Goal: Information Seeking & Learning: Learn about a topic

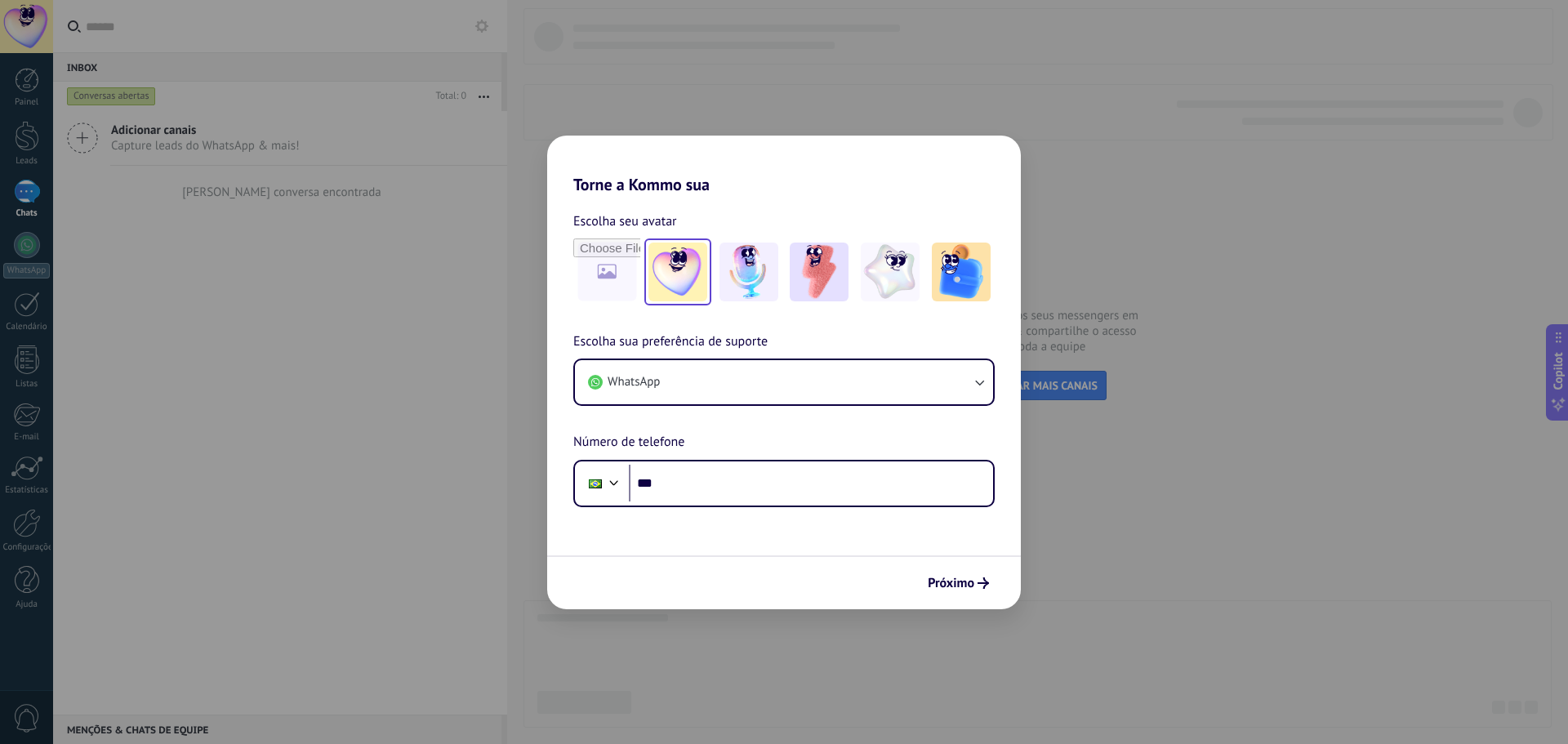
click at [675, 286] on img at bounding box center [678, 272] width 59 height 59
click at [763, 494] on input "***" at bounding box center [811, 483] width 364 height 38
click at [754, 393] on button "WhatsApp" at bounding box center [784, 381] width 418 height 44
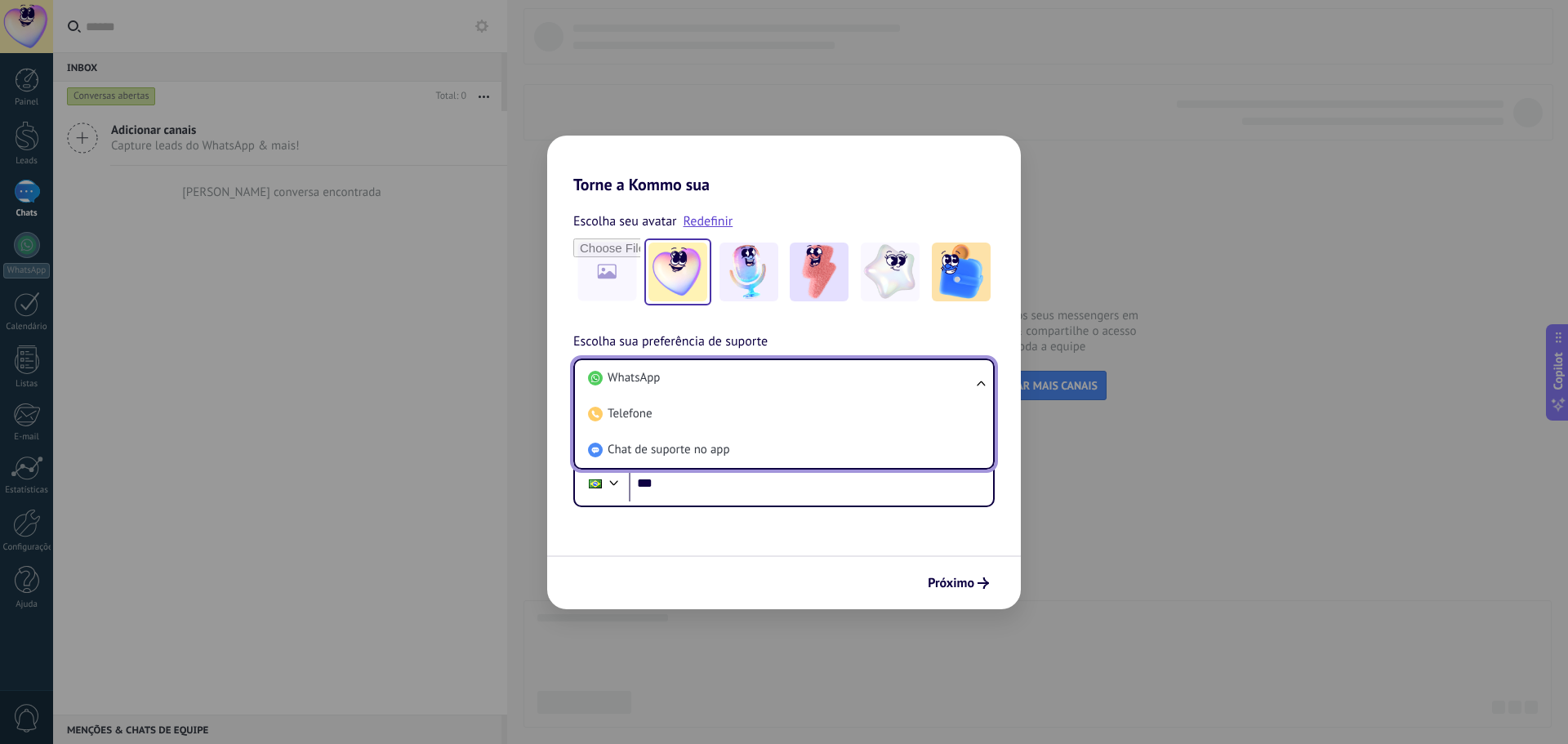
click at [754, 393] on li "WhatsApp" at bounding box center [781, 378] width 398 height 36
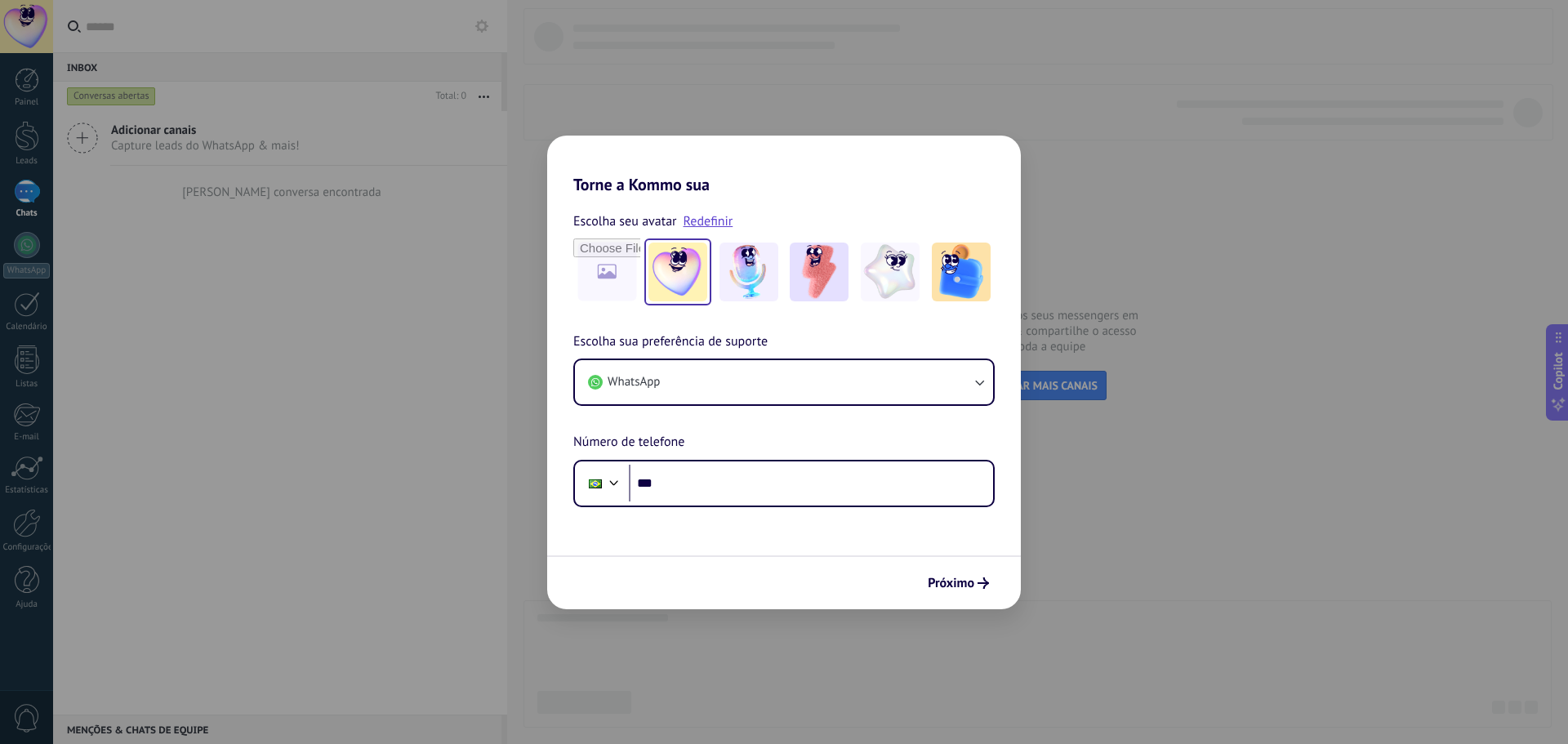
click at [421, 447] on div "Torne a Kommo sua Escolha seu avatar Redefinir Escolha sua preferência de supor…" at bounding box center [784, 372] width 1568 height 744
click at [971, 585] on span "Próximo" at bounding box center [951, 583] width 46 height 11
click at [865, 502] on div "Phone ***" at bounding box center [784, 483] width 422 height 47
click at [900, 472] on input "***" at bounding box center [811, 483] width 364 height 38
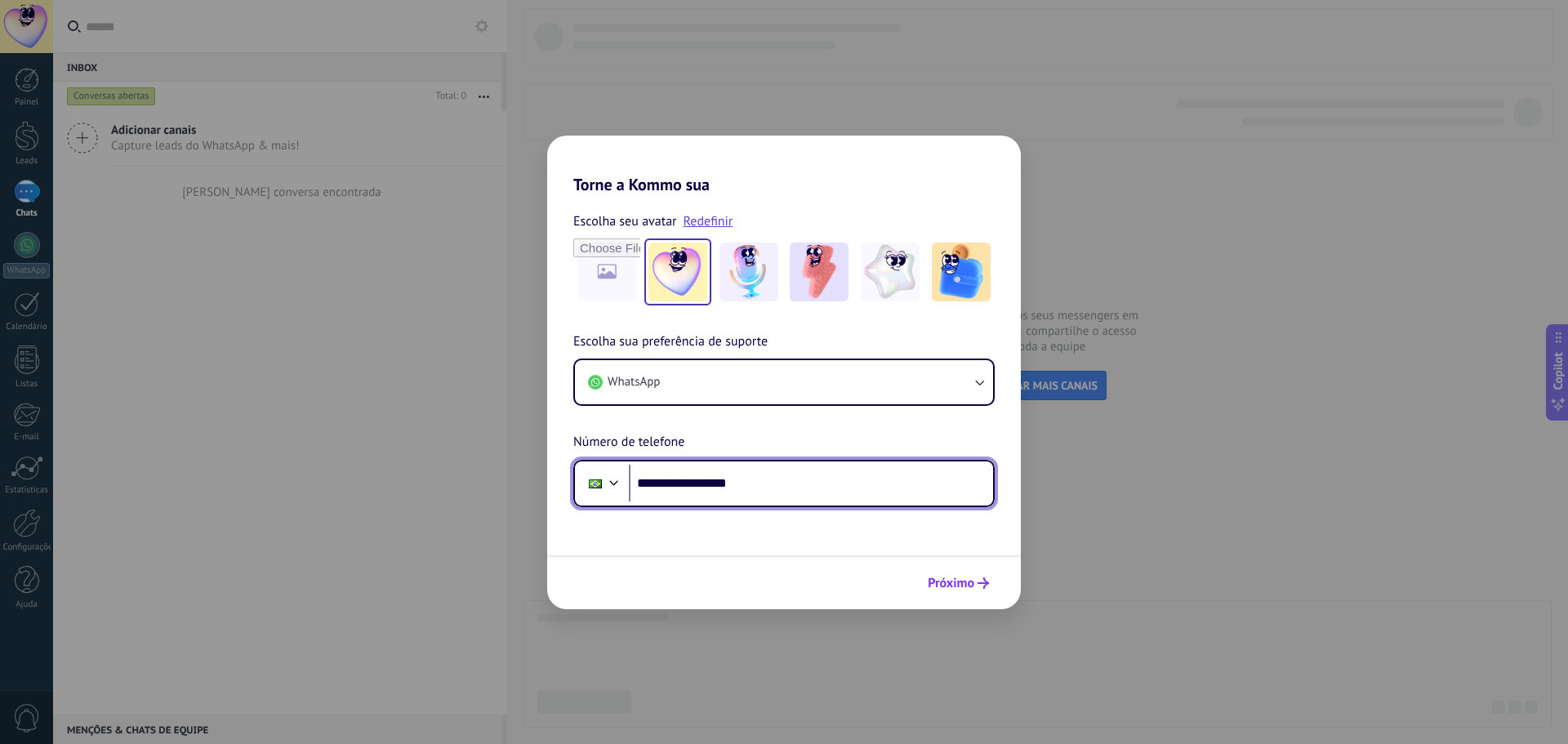
type input "**********"
click at [944, 587] on span "Próximo" at bounding box center [951, 583] width 46 height 11
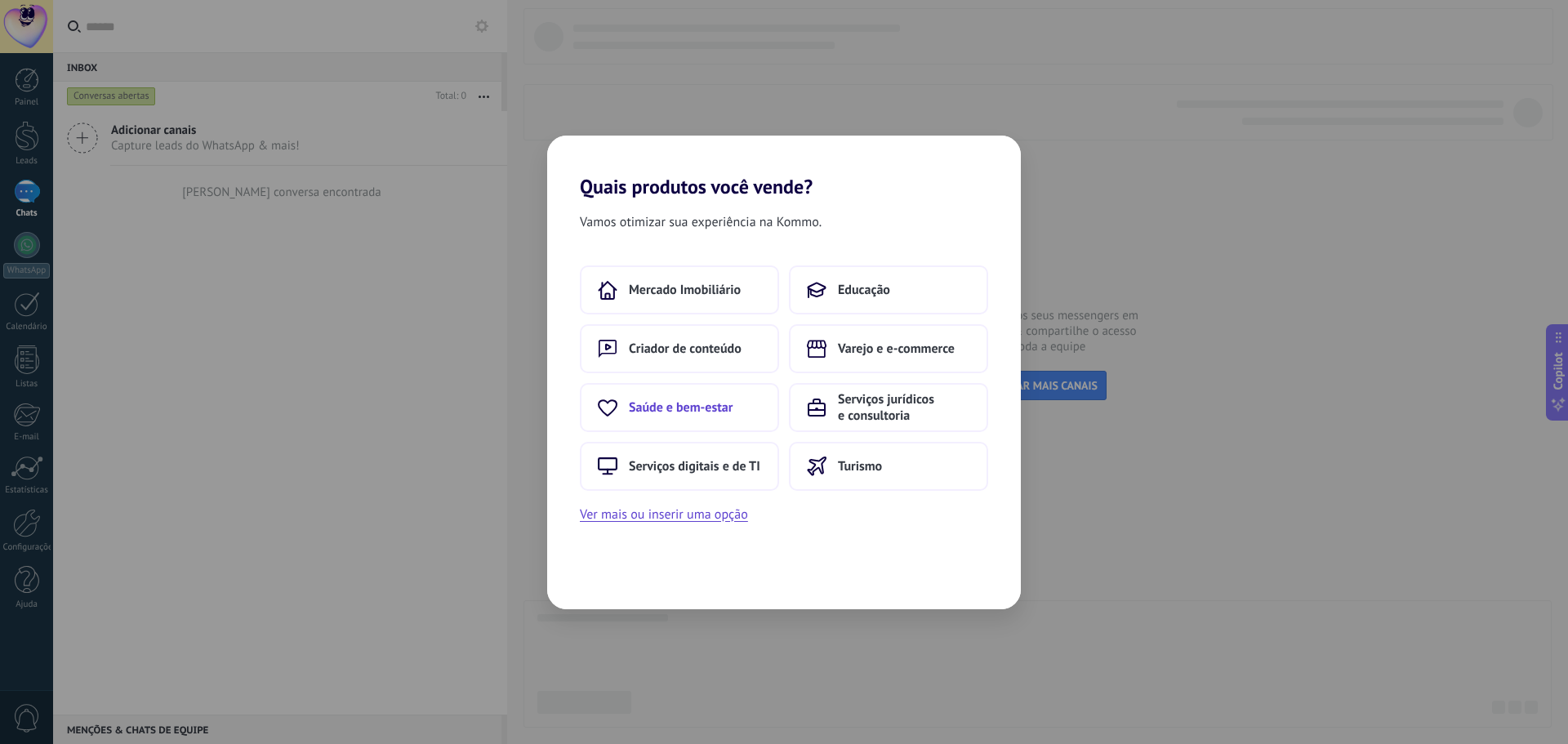
click at [741, 413] on button "Saúde e bem-estar" at bounding box center [679, 407] width 200 height 49
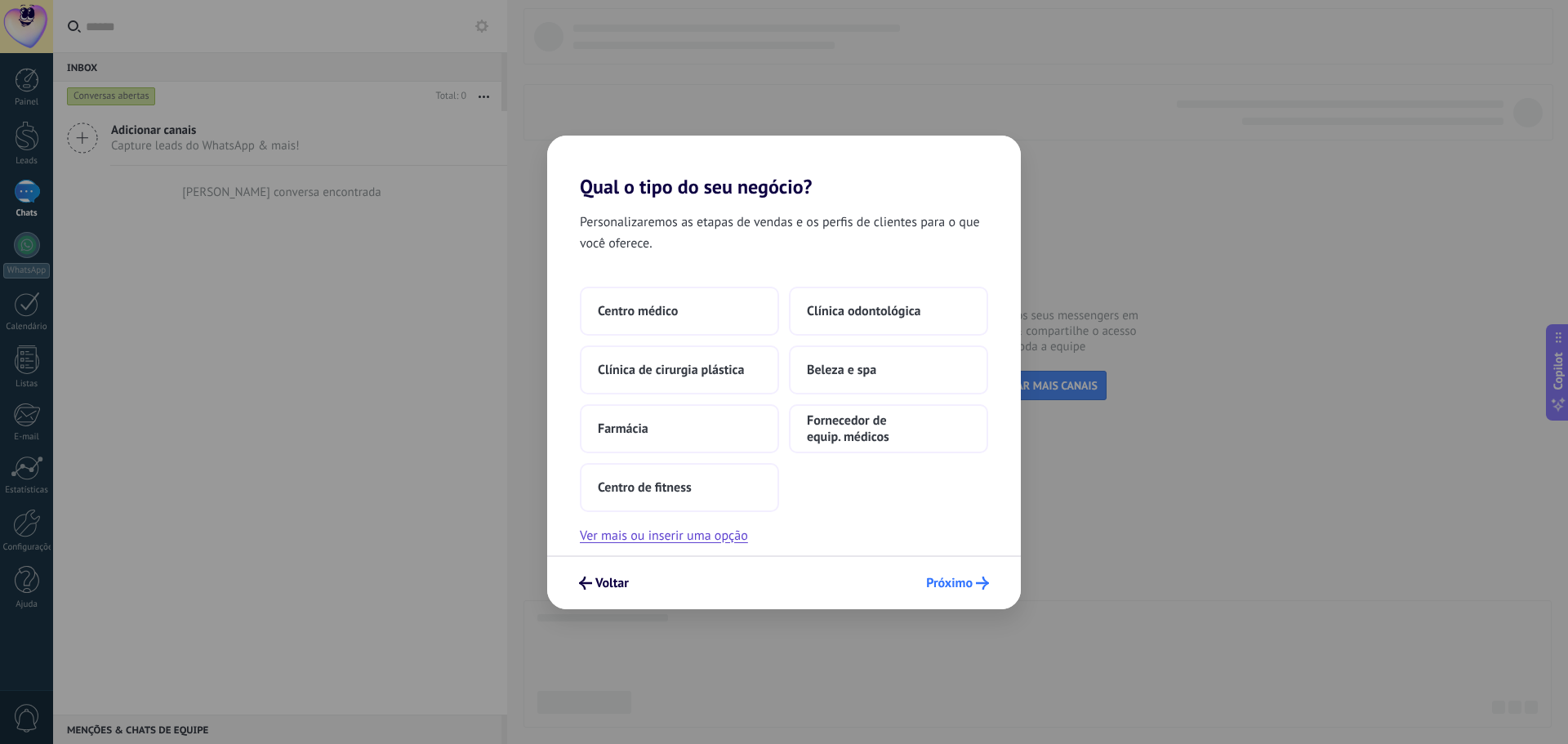
click at [956, 581] on span "Próximo" at bounding box center [949, 583] width 46 height 11
click at [697, 483] on button "Centro de fitness" at bounding box center [679, 488] width 200 height 49
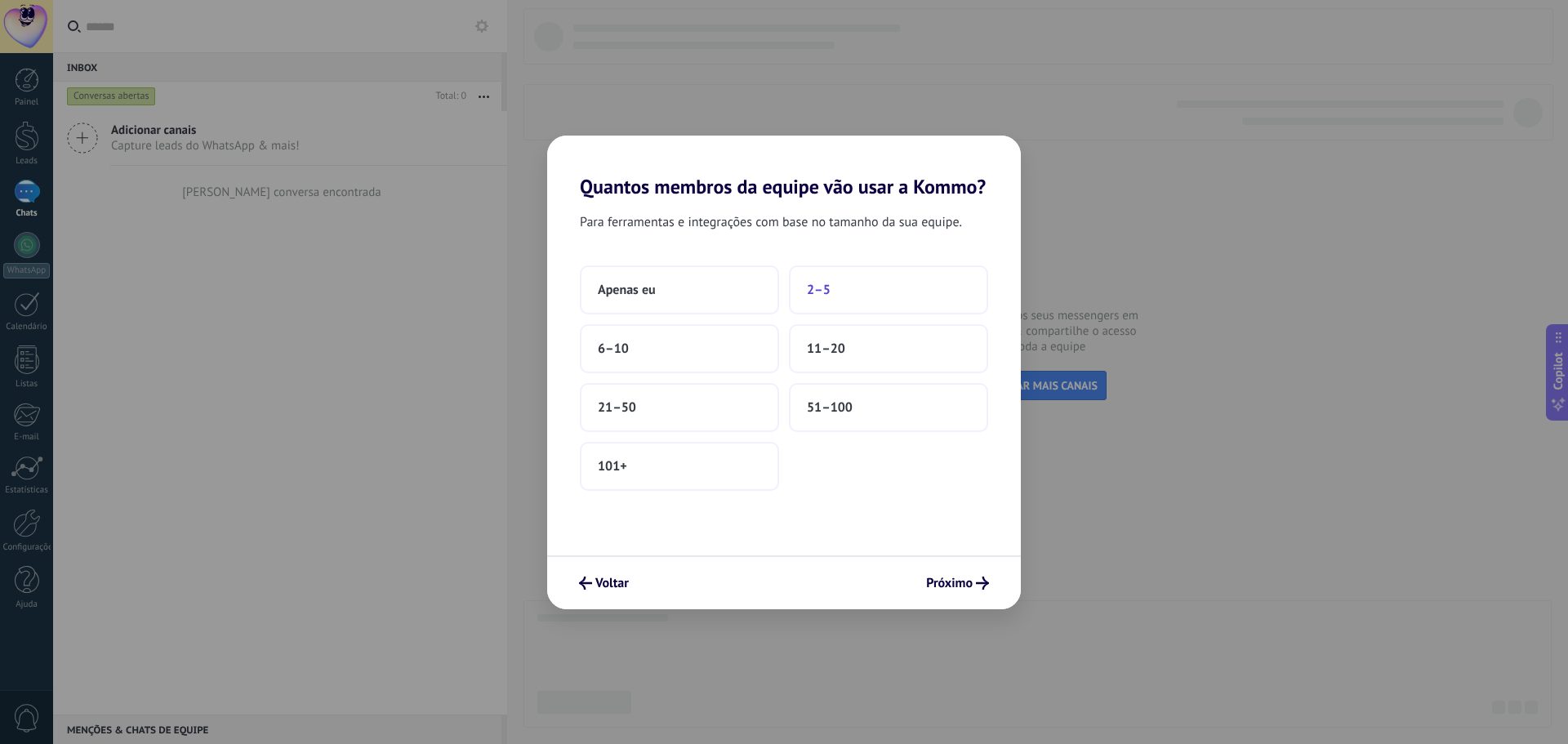
click at [868, 282] on button "2–5" at bounding box center [889, 290] width 200 height 49
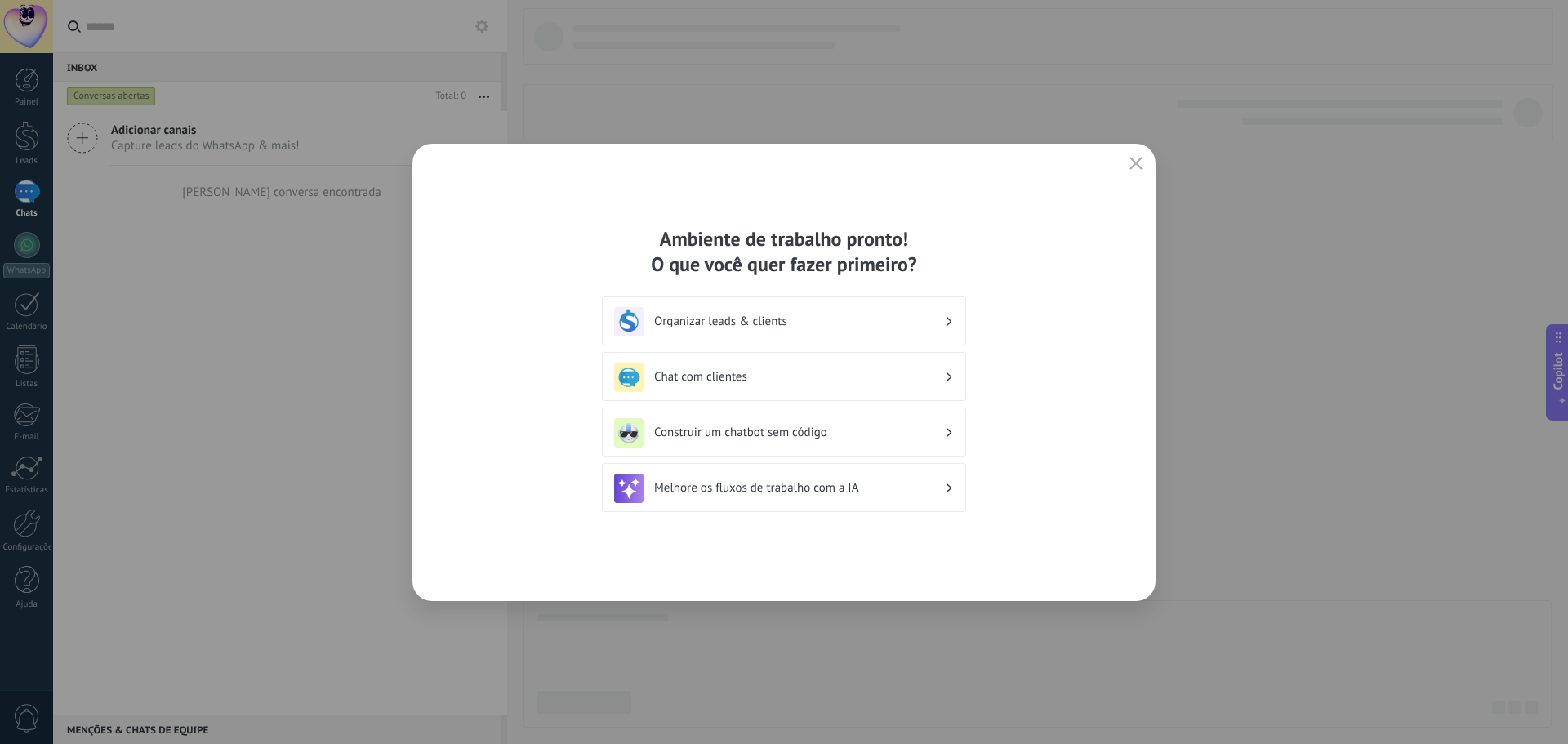
click at [1128, 180] on div "Ambiente de trabalho pronto! O que você quer fazer primeiro? Organizar leads & …" at bounding box center [784, 373] width 744 height 458
click at [1131, 160] on icon "button" at bounding box center [1135, 163] width 13 height 13
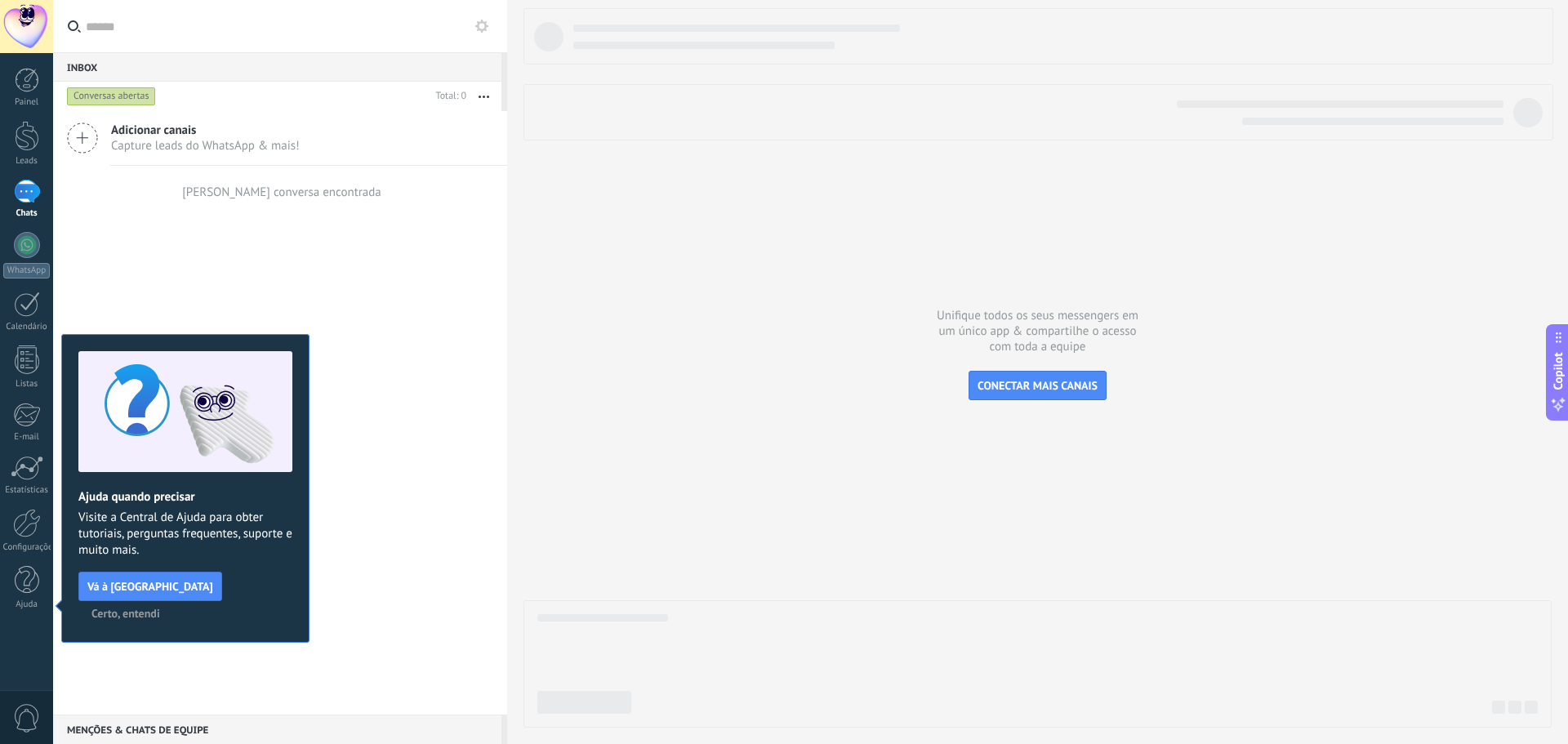
click at [180, 159] on div "Adicionar canais Capture leads do WhatsApp & mais!" at bounding box center [280, 139] width 454 height 55
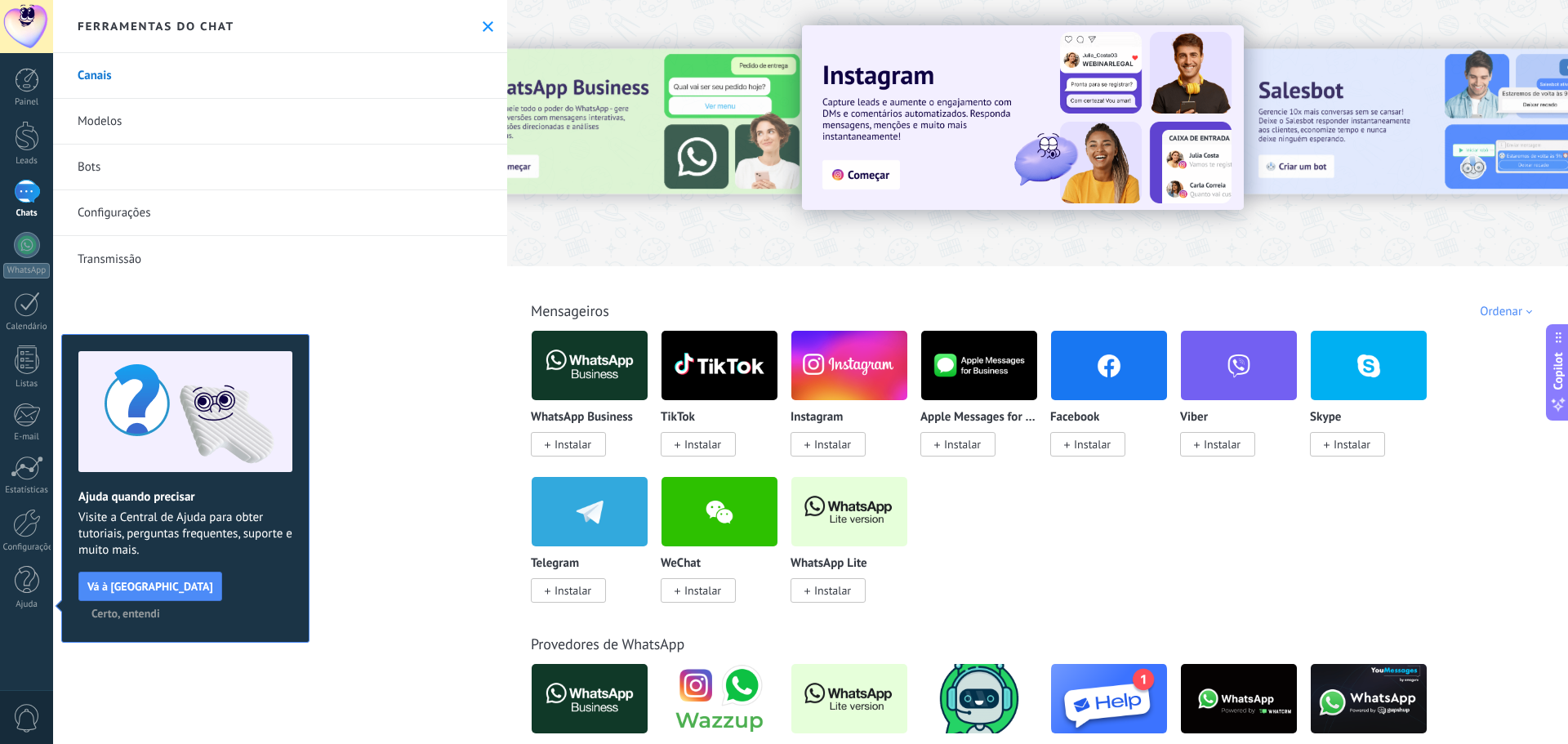
click at [486, 27] on icon at bounding box center [488, 27] width 10 height 10
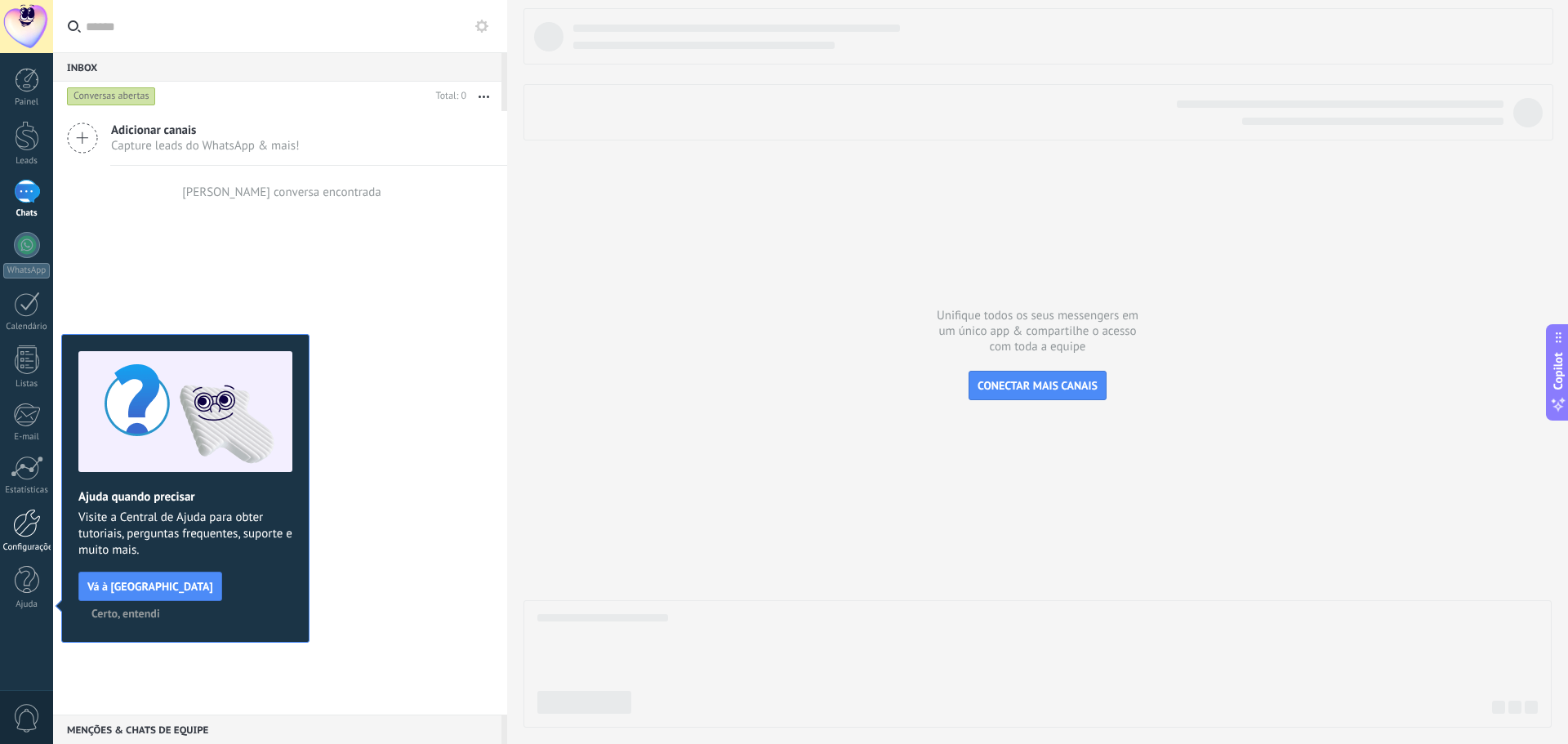
click at [18, 531] on div at bounding box center [27, 523] width 27 height 28
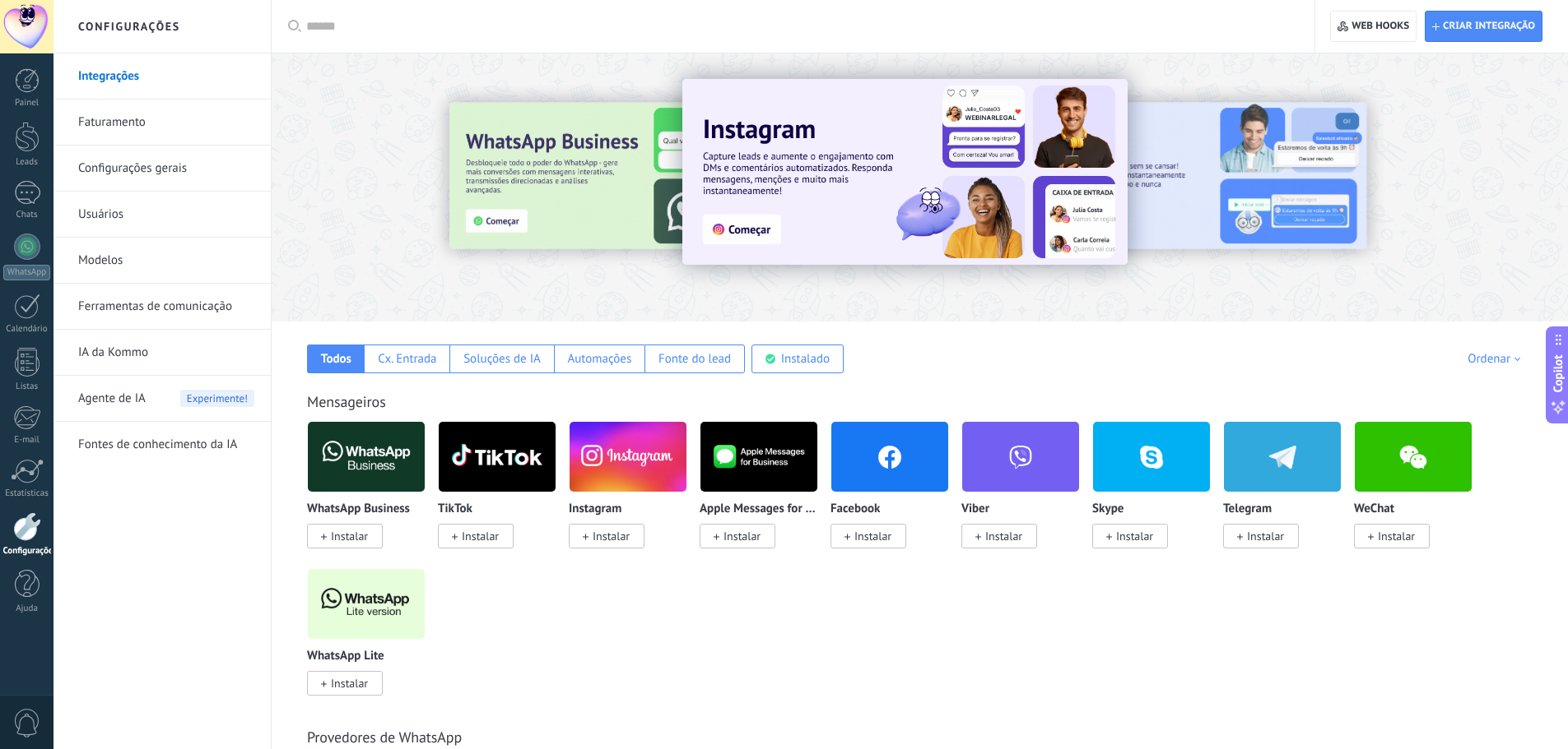
click at [157, 316] on link "Ferramentas de comunicação" at bounding box center [167, 306] width 176 height 46
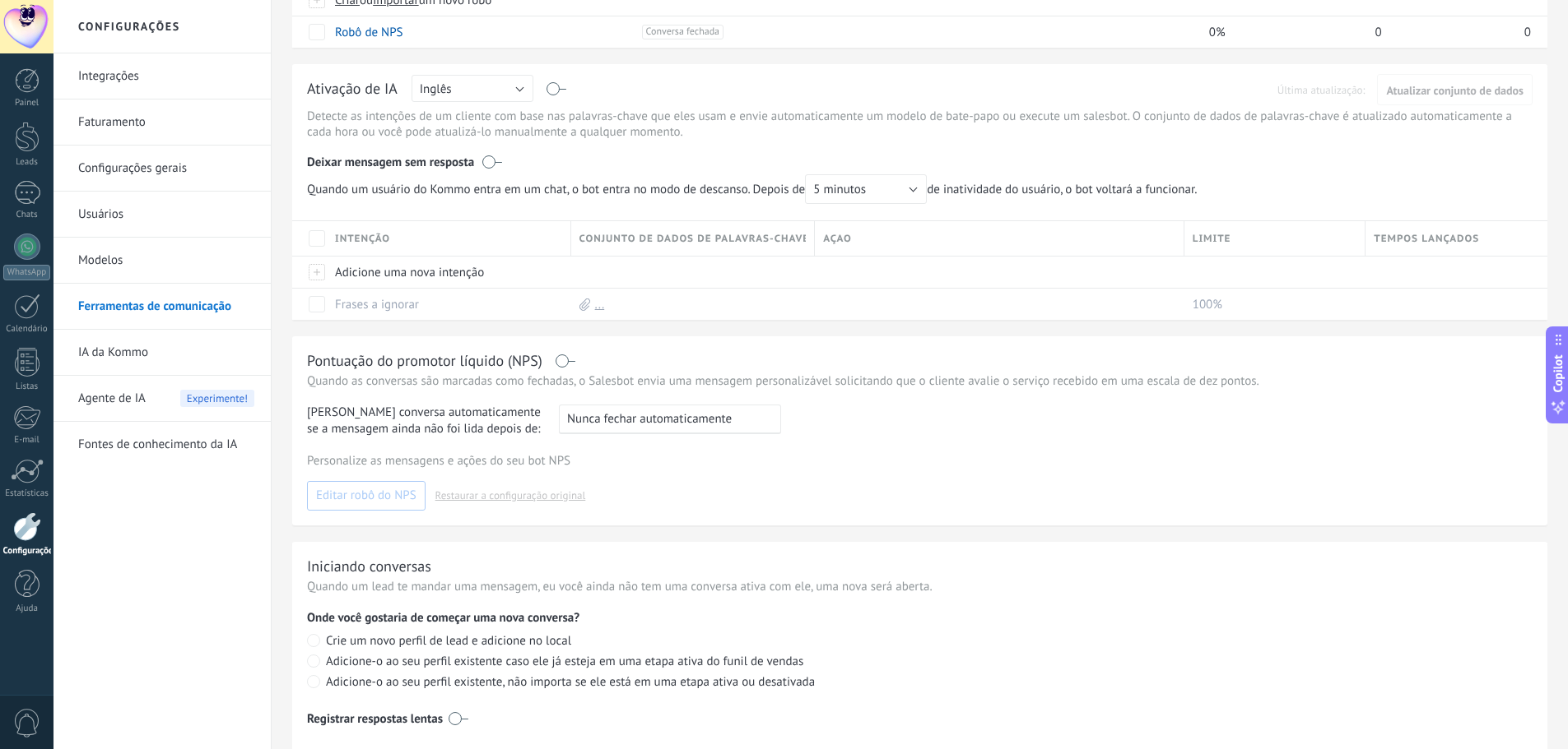
scroll to position [288, 0]
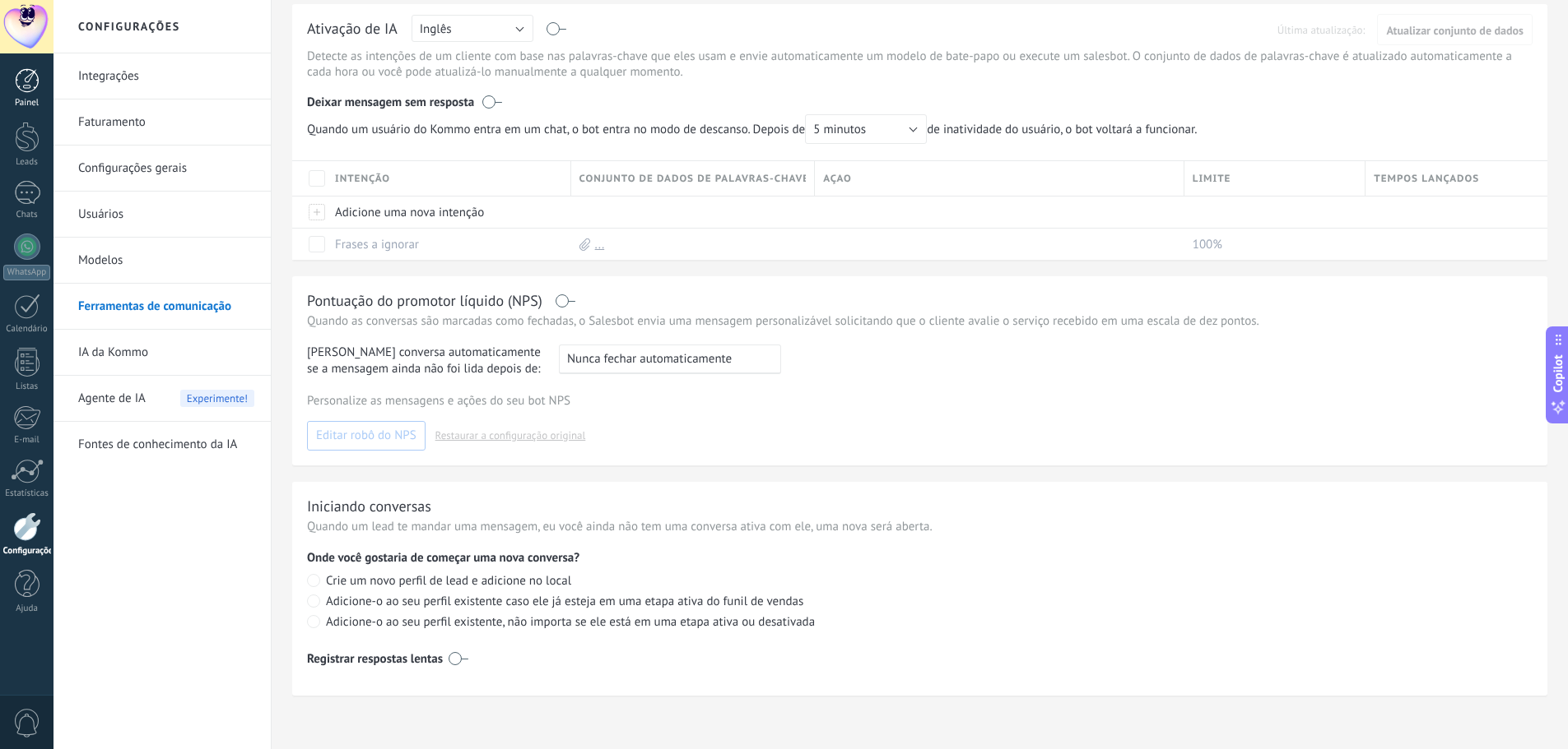
click at [19, 89] on div at bounding box center [27, 80] width 25 height 25
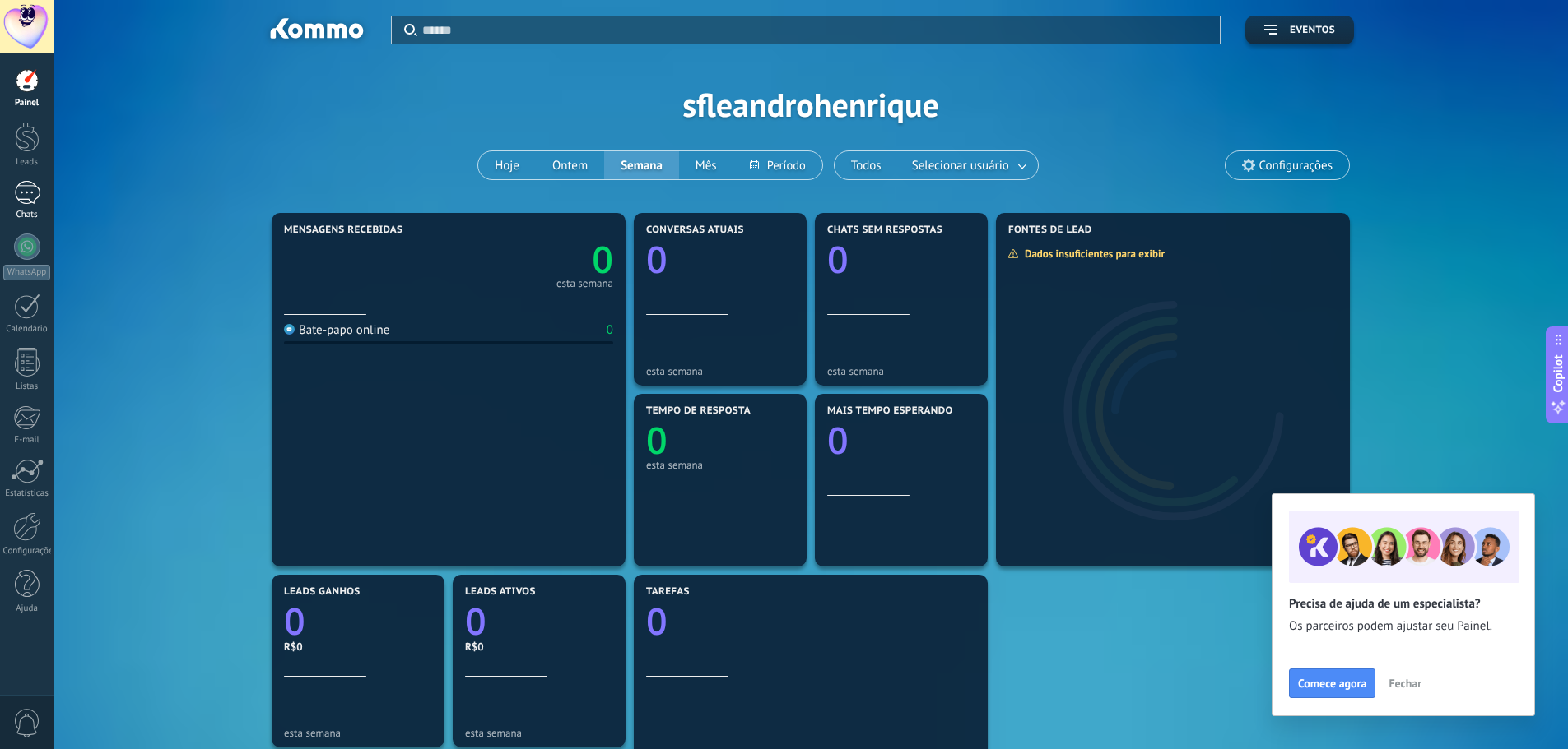
click at [28, 193] on div at bounding box center [27, 193] width 27 height 24
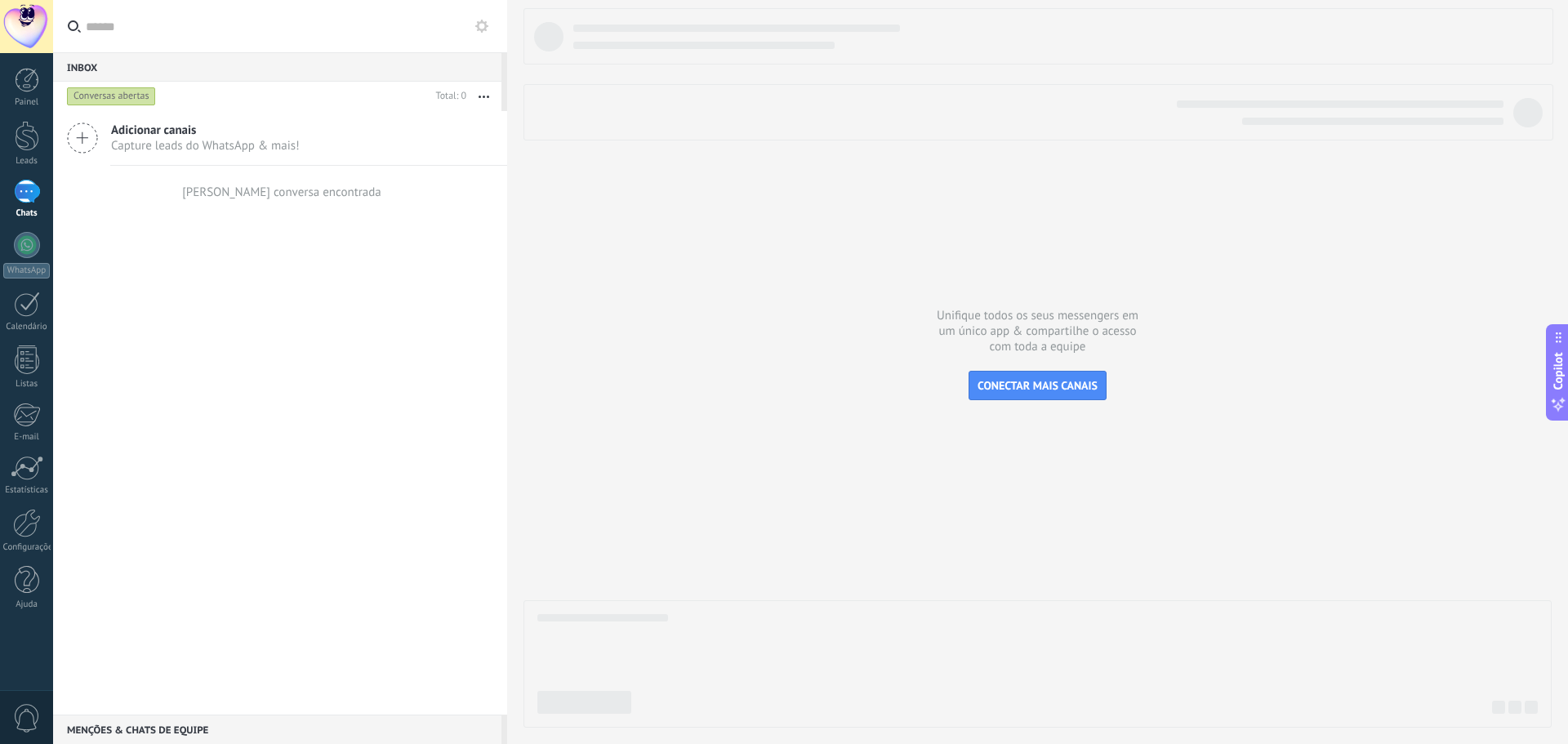
drag, startPoint x: 203, startPoint y: 150, endPoint x: 174, endPoint y: 217, distance: 73.0
click at [174, 217] on div "Adicionar canais Capture leads do WhatsApp & mais! Nenhuma conversa encontrada" at bounding box center [280, 413] width 454 height 603
click at [135, 149] on span "Capture leads do WhatsApp & mais!" at bounding box center [206, 146] width 189 height 15
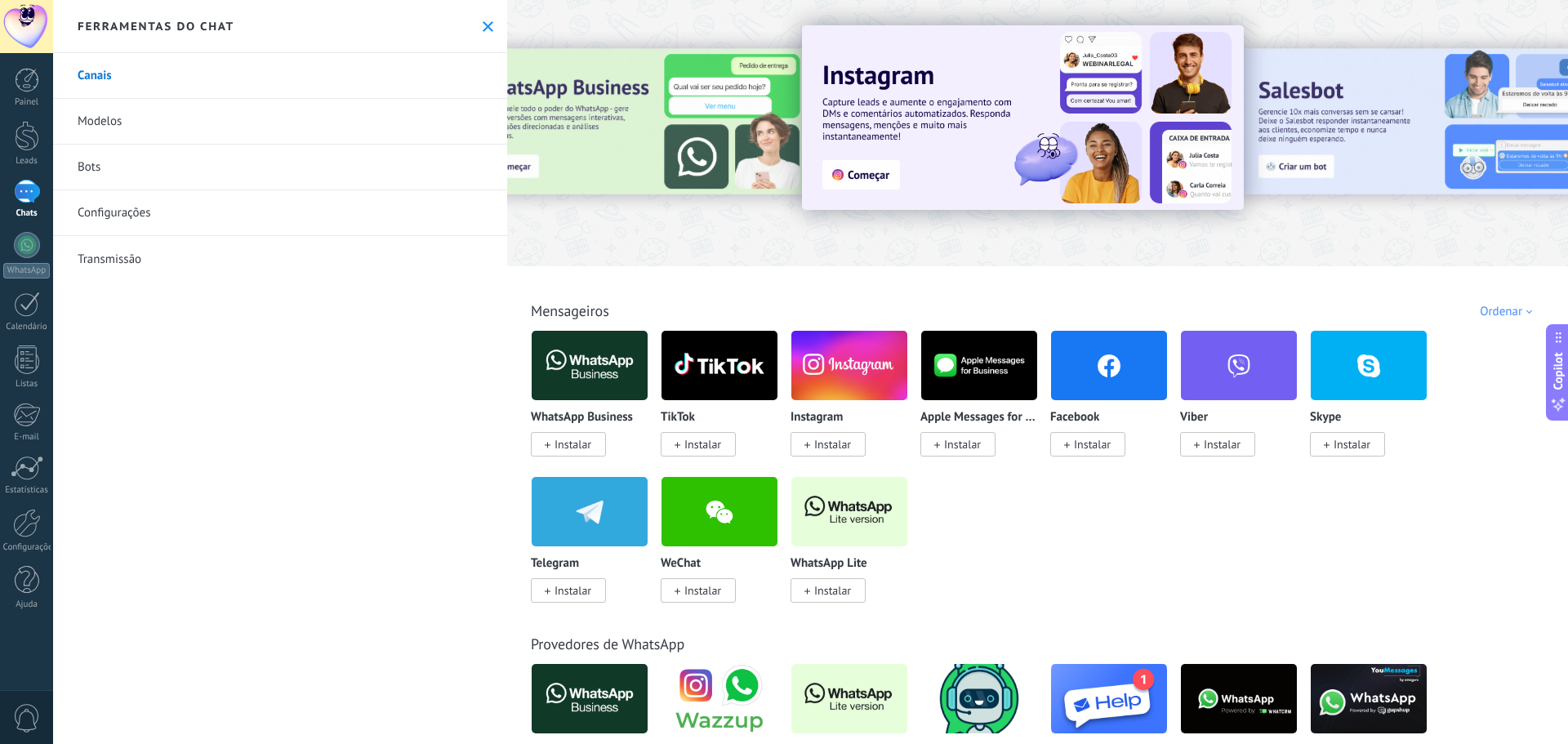
click at [140, 219] on link "Configurações" at bounding box center [280, 213] width 454 height 45
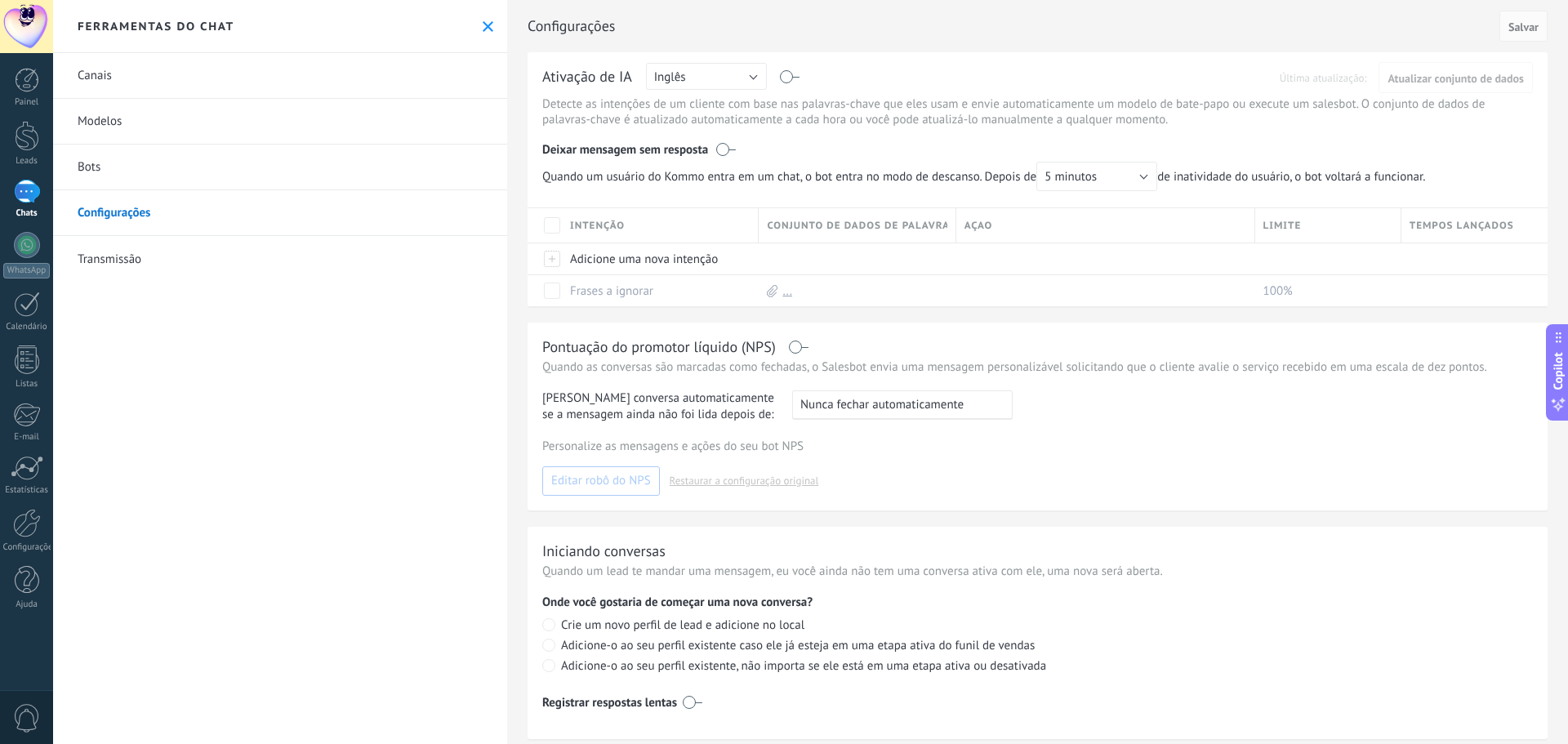
scroll to position [31, 0]
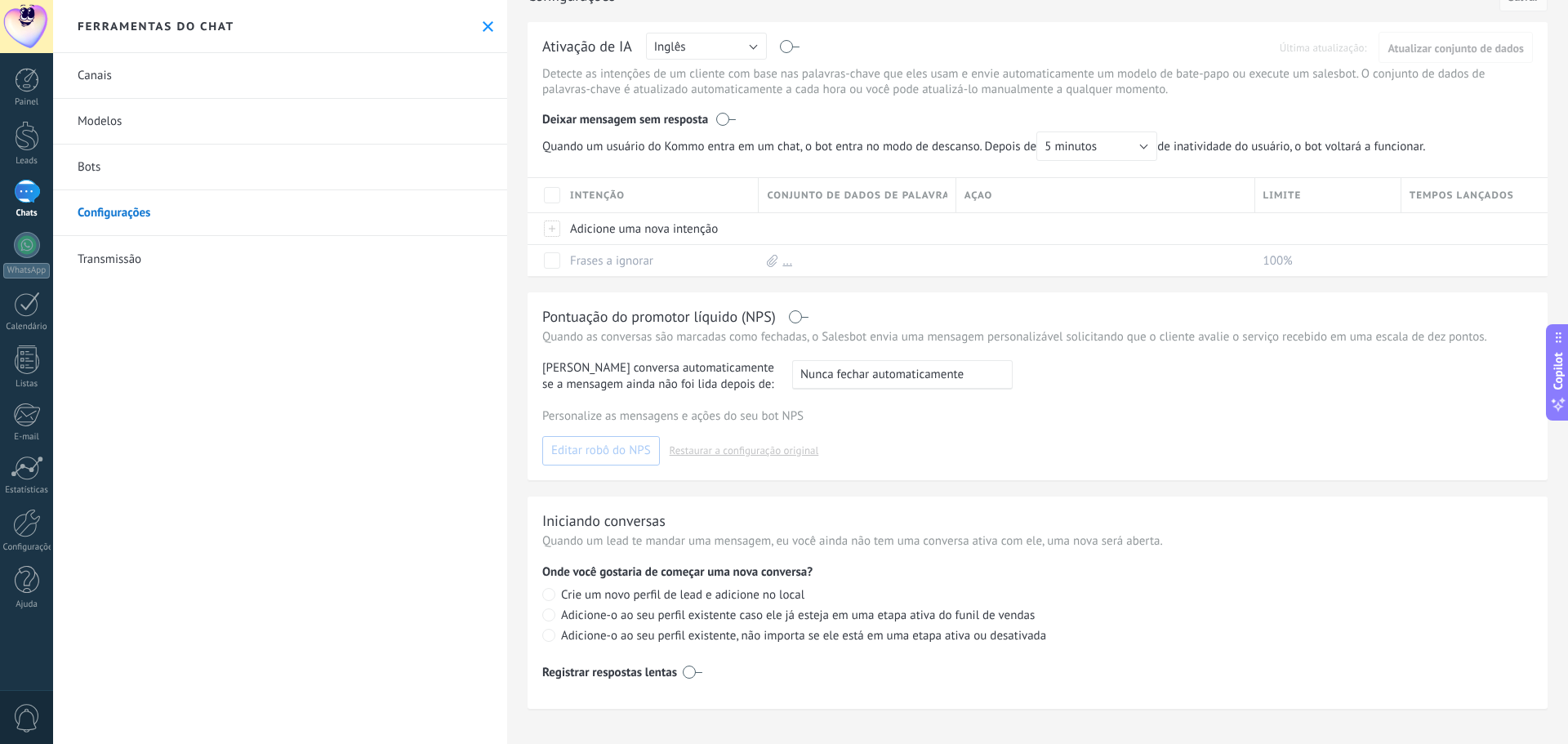
click at [482, 29] on icon at bounding box center [488, 27] width 10 height 10
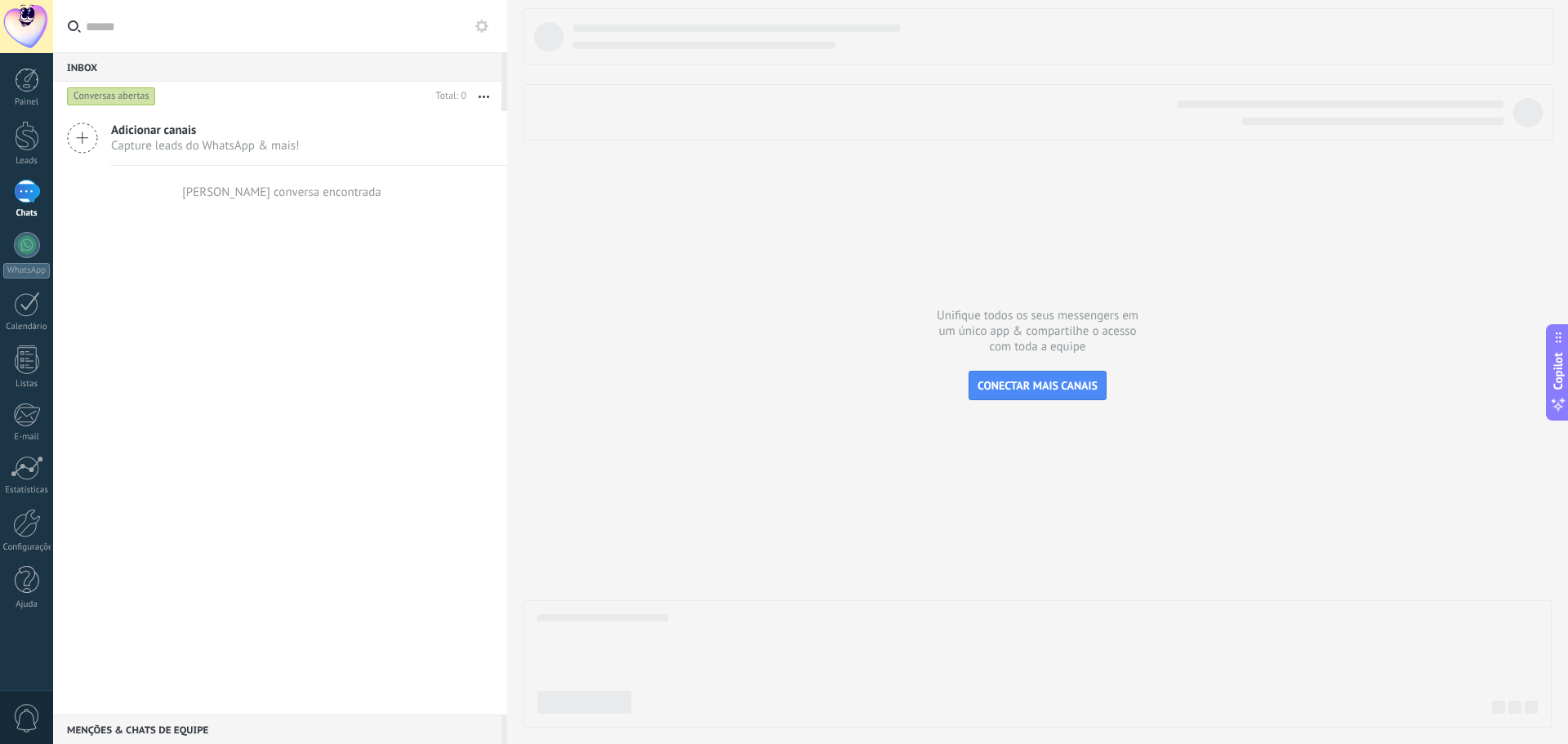
click at [485, 105] on button "button" at bounding box center [483, 96] width 35 height 29
click at [310, 346] on div "Adicionar canais Capture leads do WhatsApp & mais! Nenhuma conversa encontrada" at bounding box center [280, 413] width 454 height 603
click at [310, 187] on div "[PERSON_NAME] conversa encontrada" at bounding box center [282, 192] width 200 height 15
click at [470, 33] on input "text" at bounding box center [290, 26] width 409 height 52
click at [485, 32] on button at bounding box center [482, 26] width 20 height 20
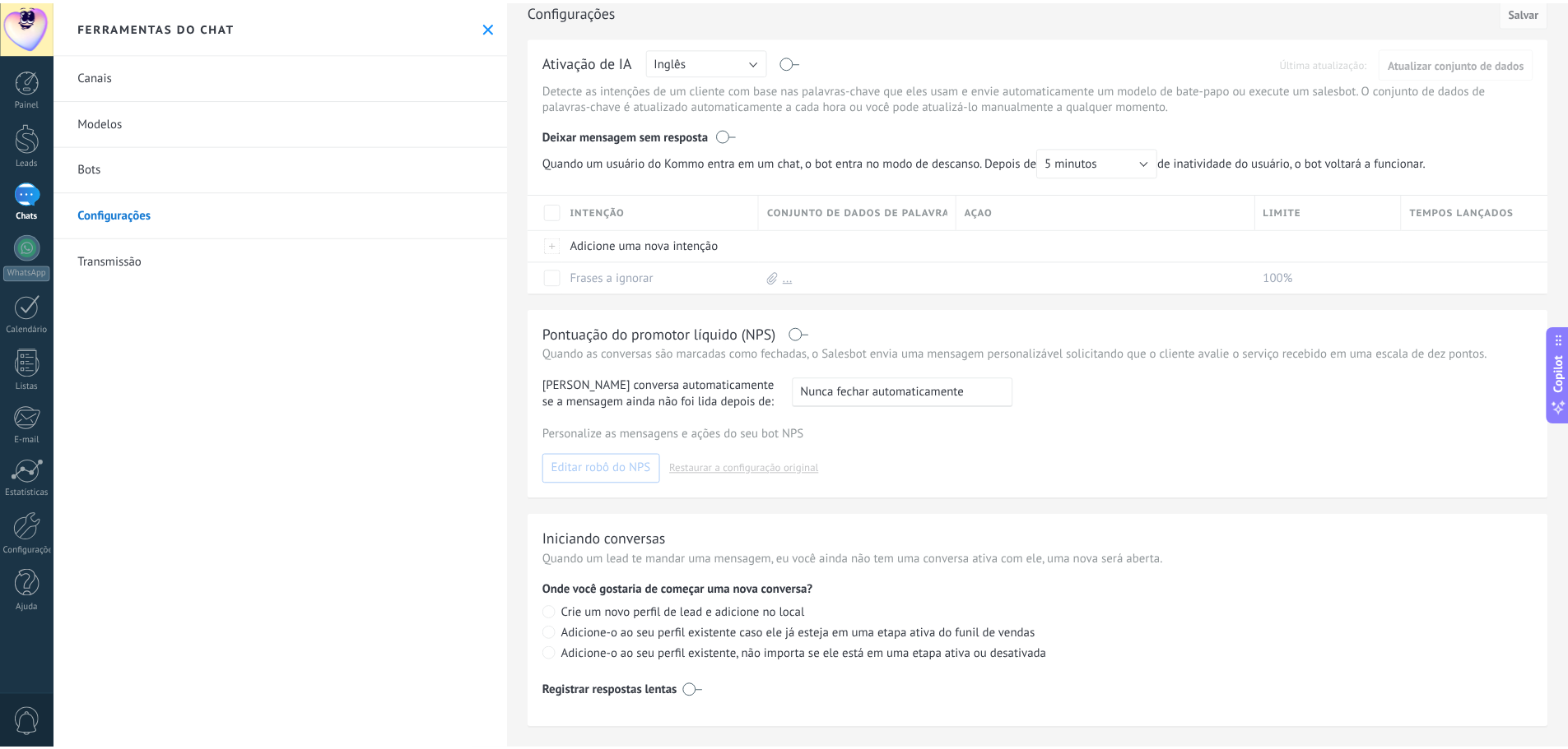
scroll to position [31, 0]
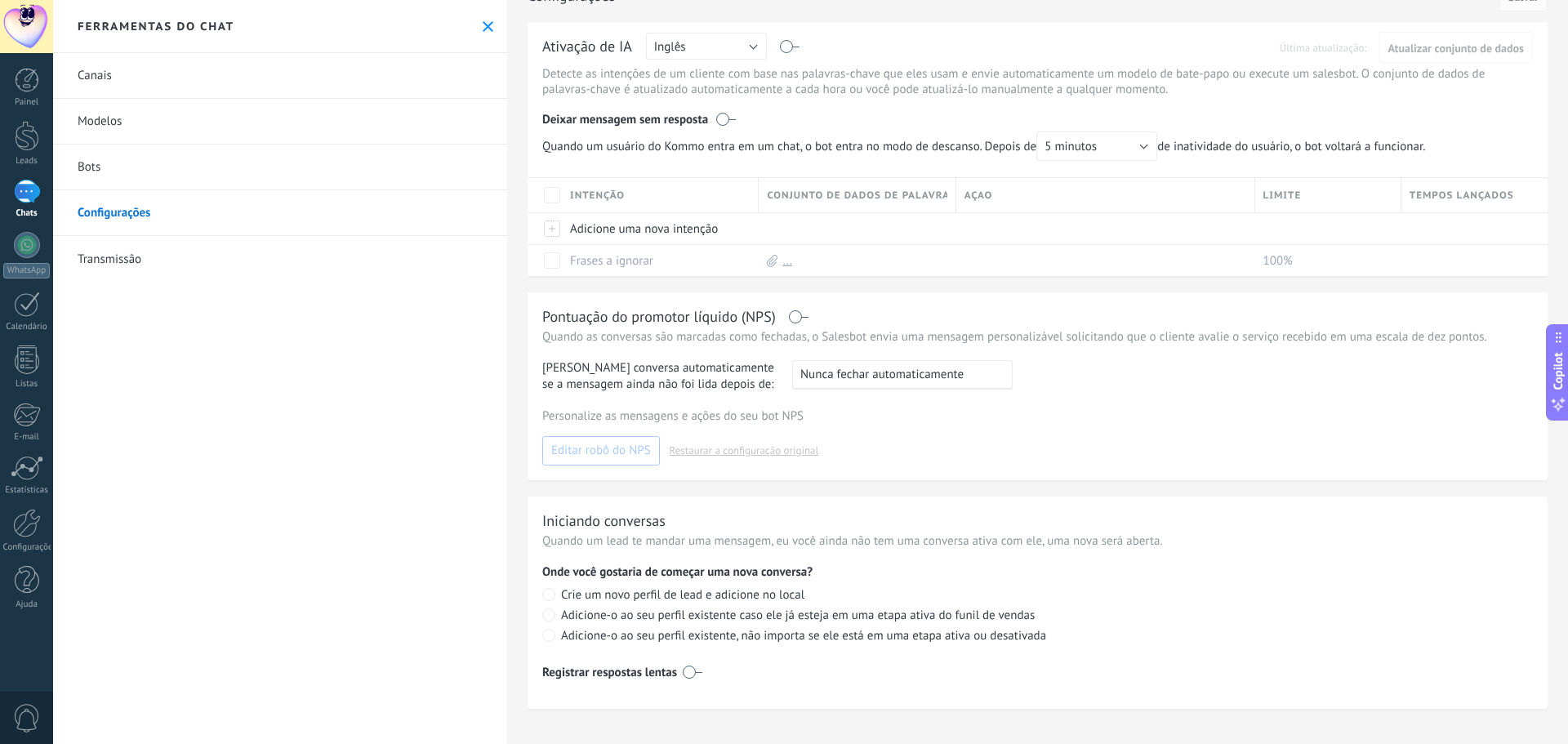
click at [482, 27] on icon at bounding box center [488, 27] width 10 height 10
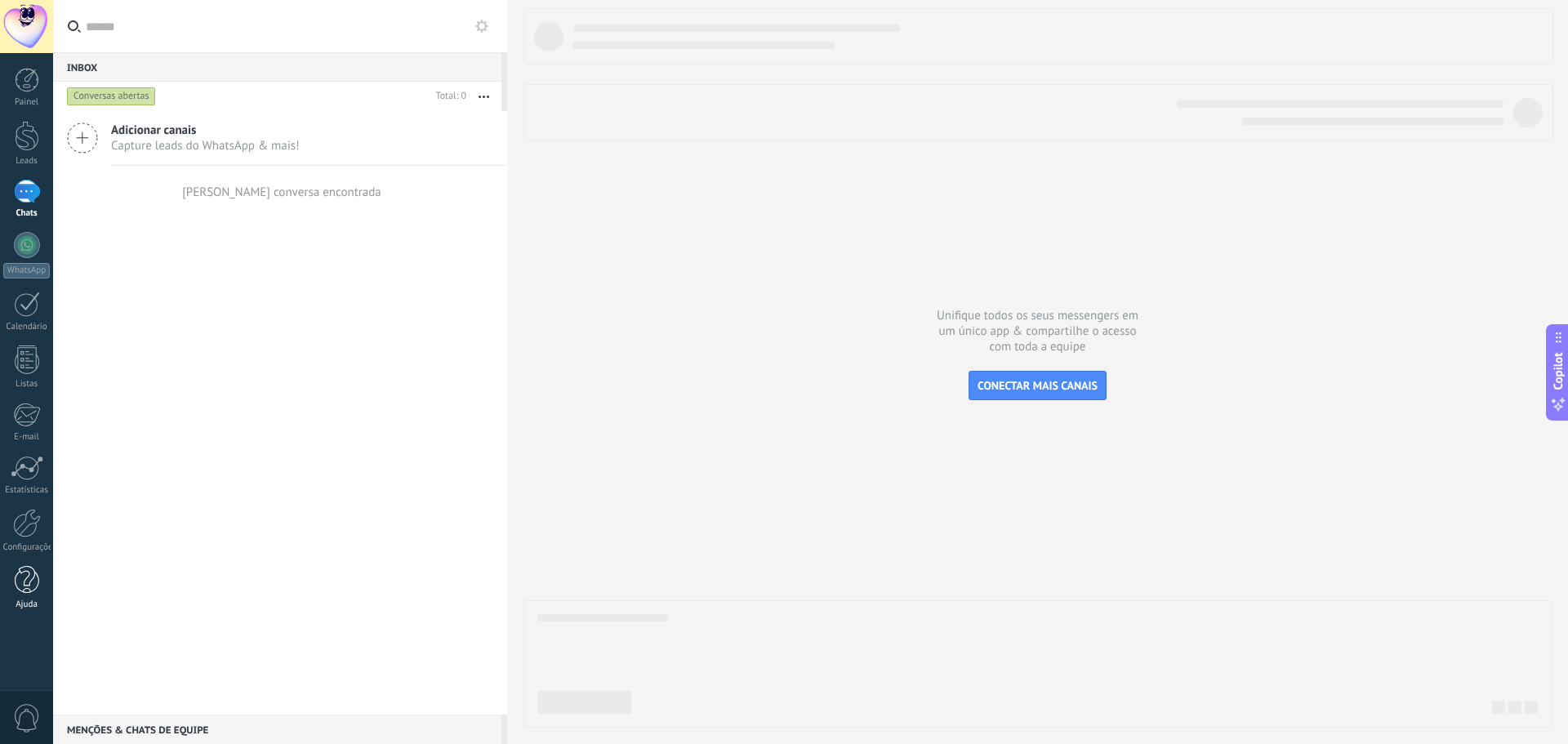
click at [16, 590] on div at bounding box center [27, 580] width 25 height 28
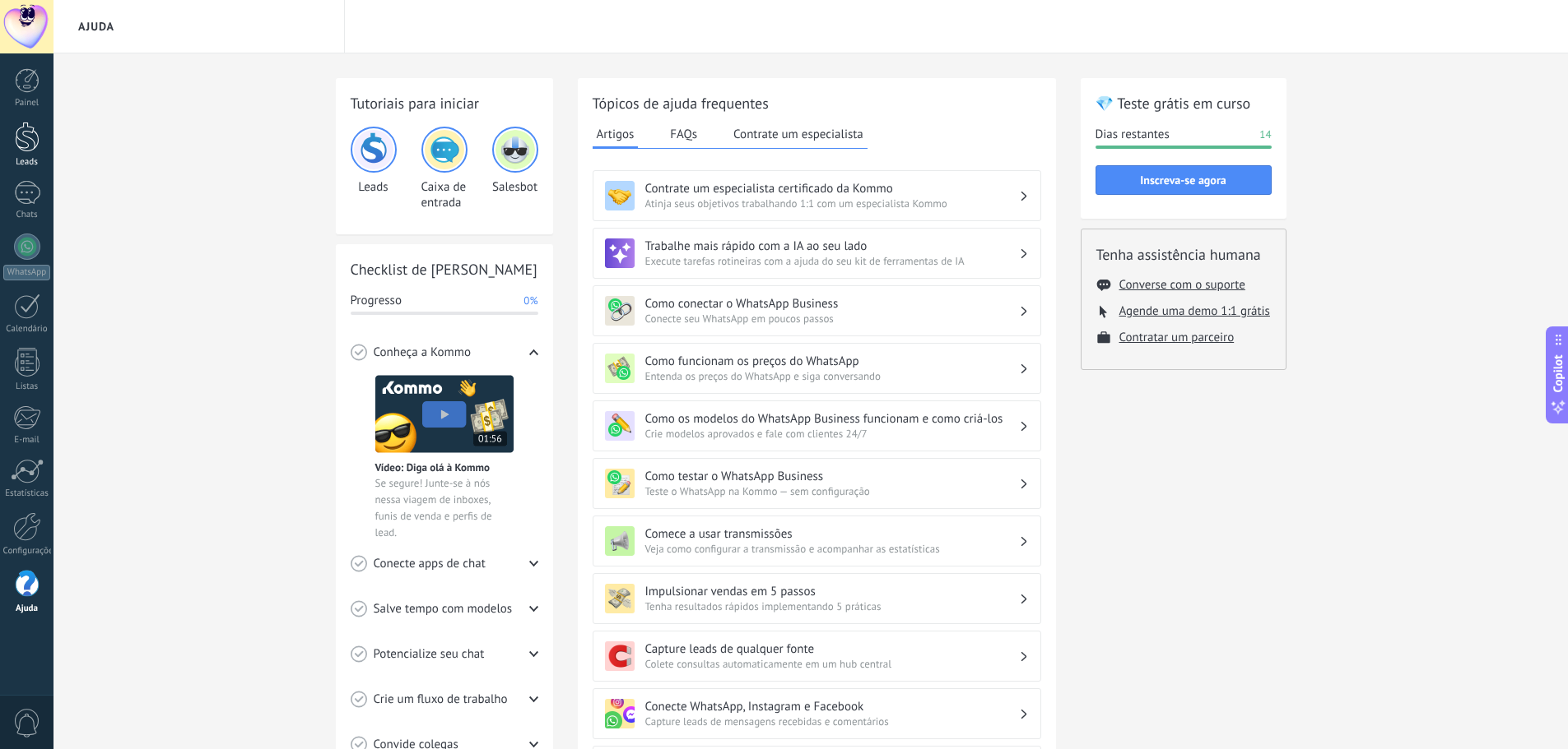
click at [24, 148] on div at bounding box center [27, 136] width 25 height 30
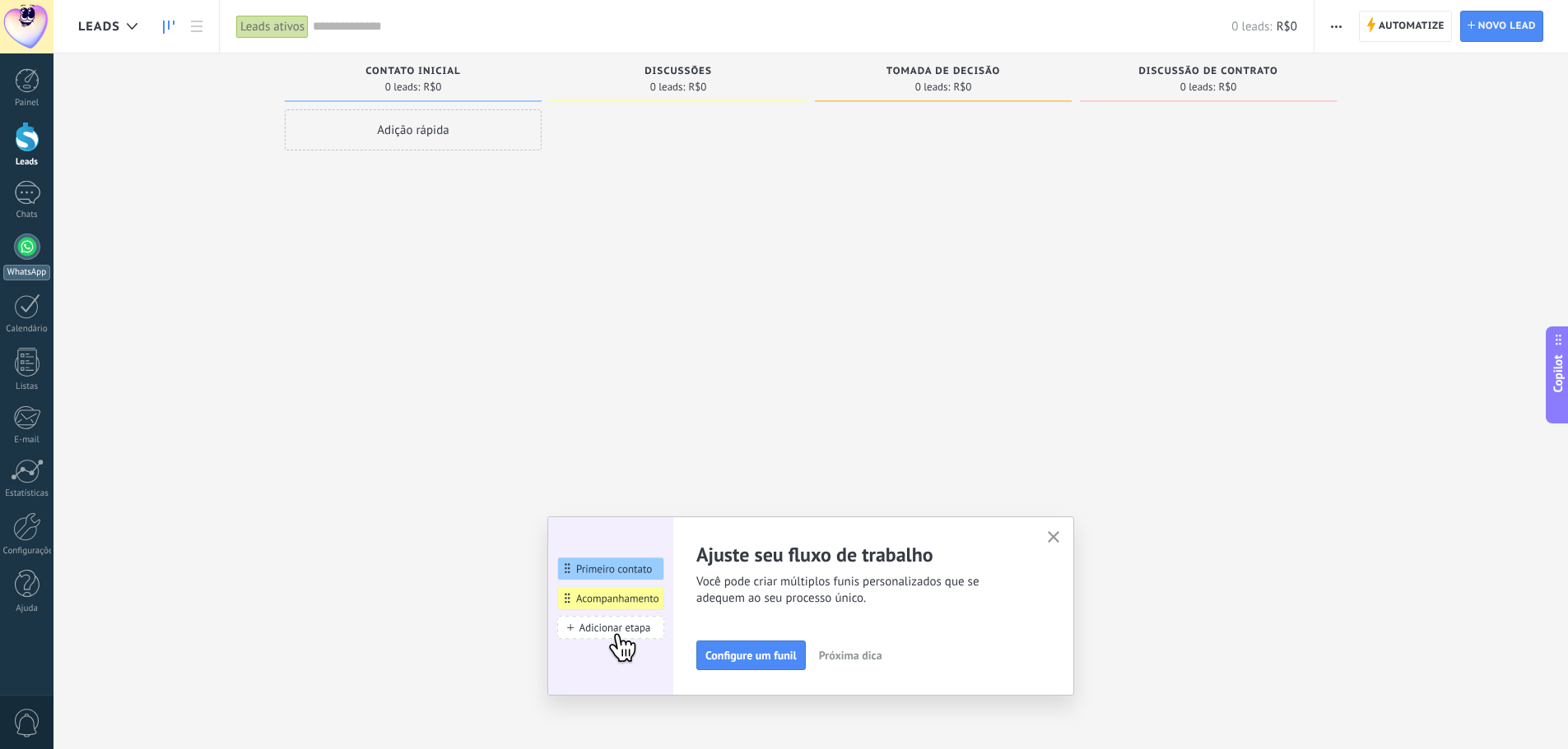
click at [27, 257] on div at bounding box center [27, 247] width 27 height 27
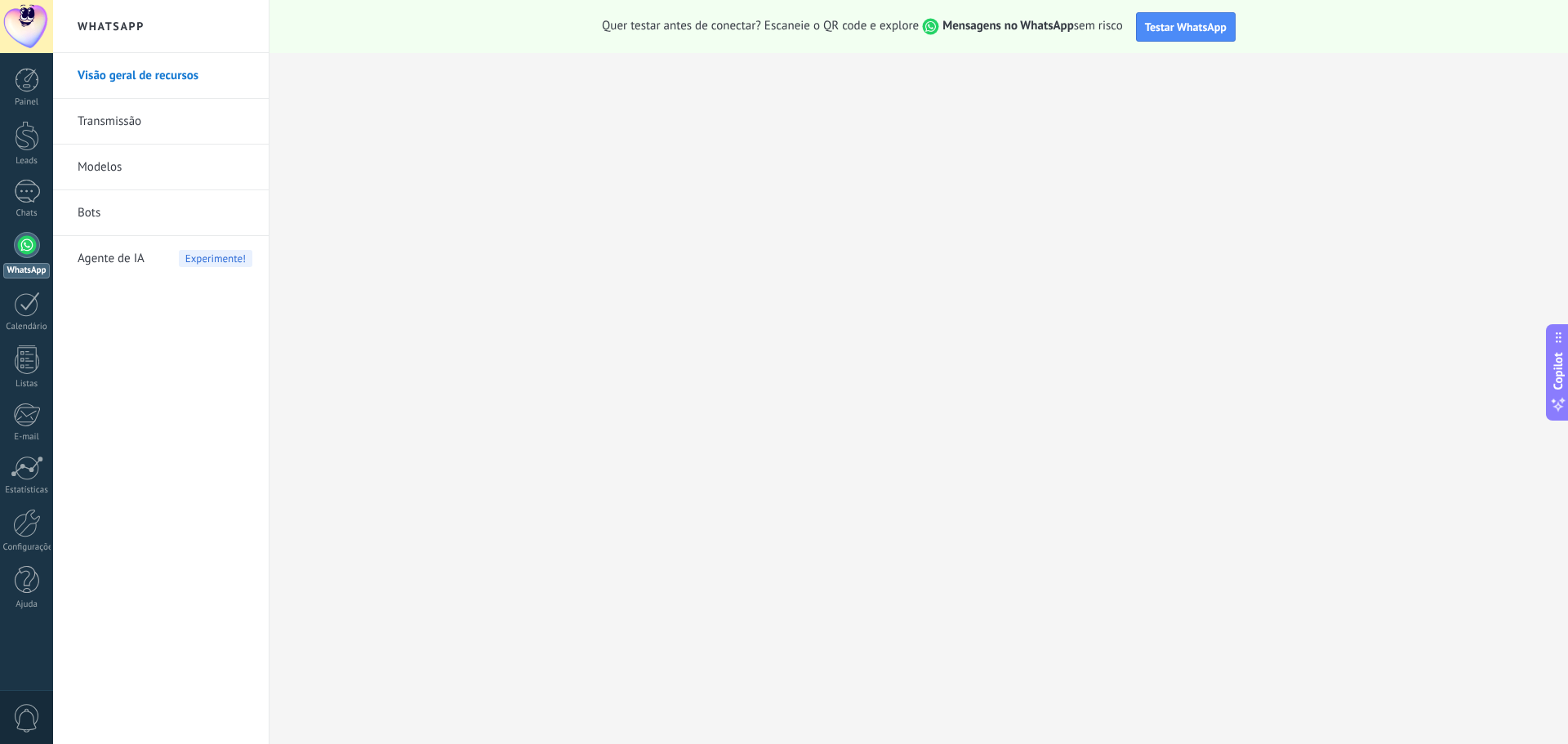
click at [41, 170] on div "Painel Leads Chats WhatsApp Clientes" at bounding box center [27, 347] width 53 height 559
click at [26, 186] on div at bounding box center [27, 192] width 27 height 24
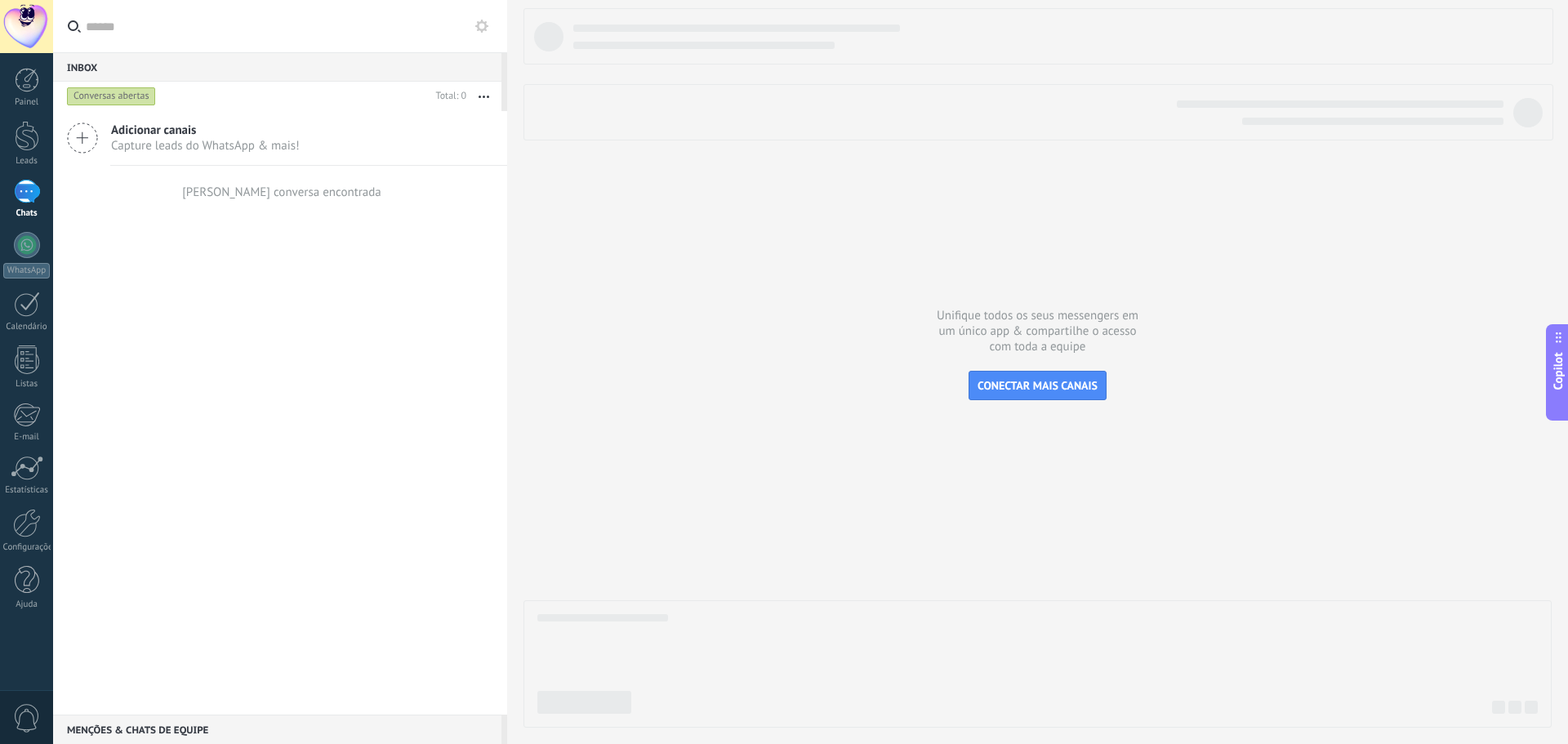
click at [195, 70] on div "Inbox 0" at bounding box center [277, 67] width 448 height 29
click at [197, 36] on input "text" at bounding box center [290, 26] width 409 height 52
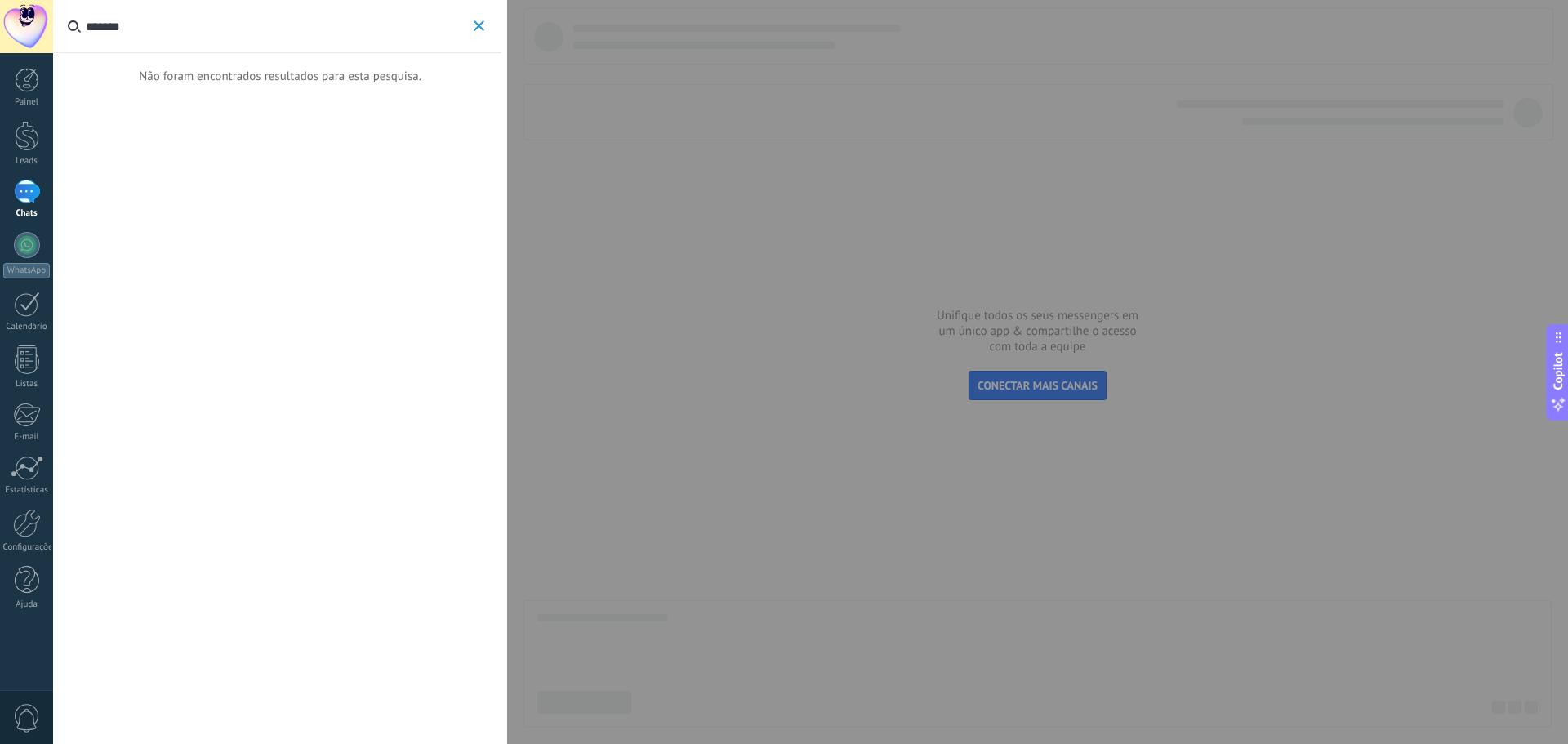
type input "*******"
click at [33, 709] on span "0" at bounding box center [27, 718] width 27 height 28
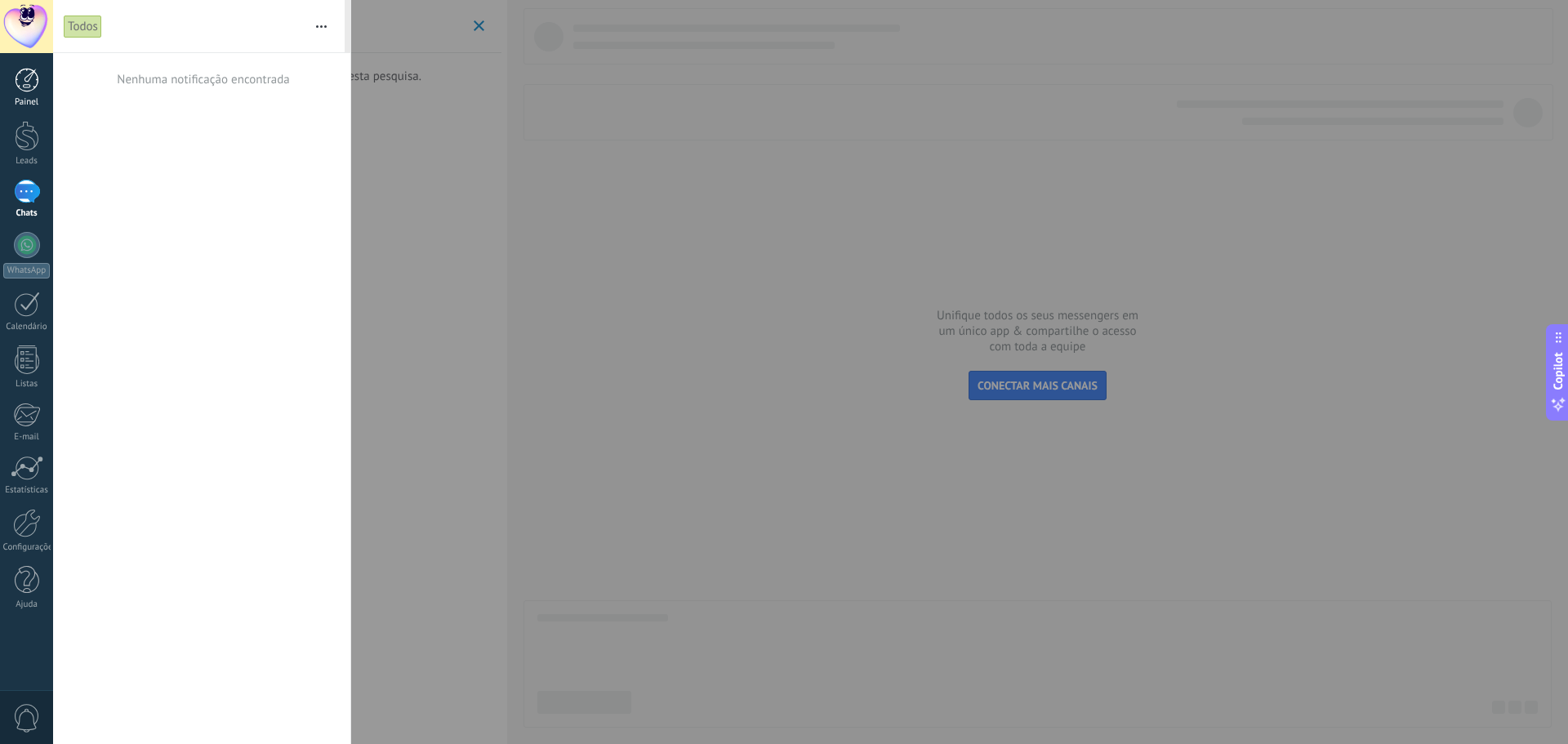
click at [22, 93] on link "Painel" at bounding box center [27, 87] width 53 height 40
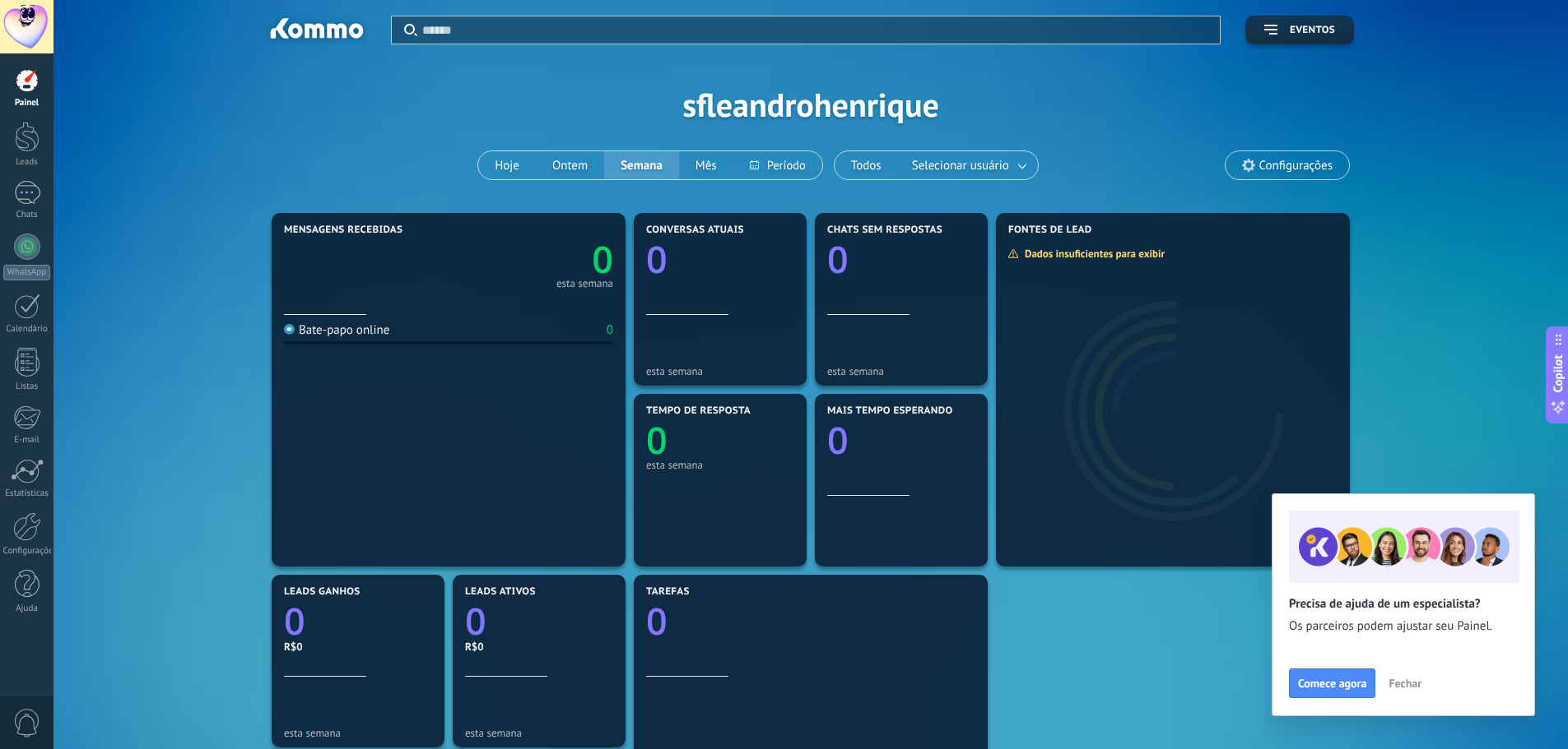
click at [23, 16] on div at bounding box center [27, 27] width 54 height 54
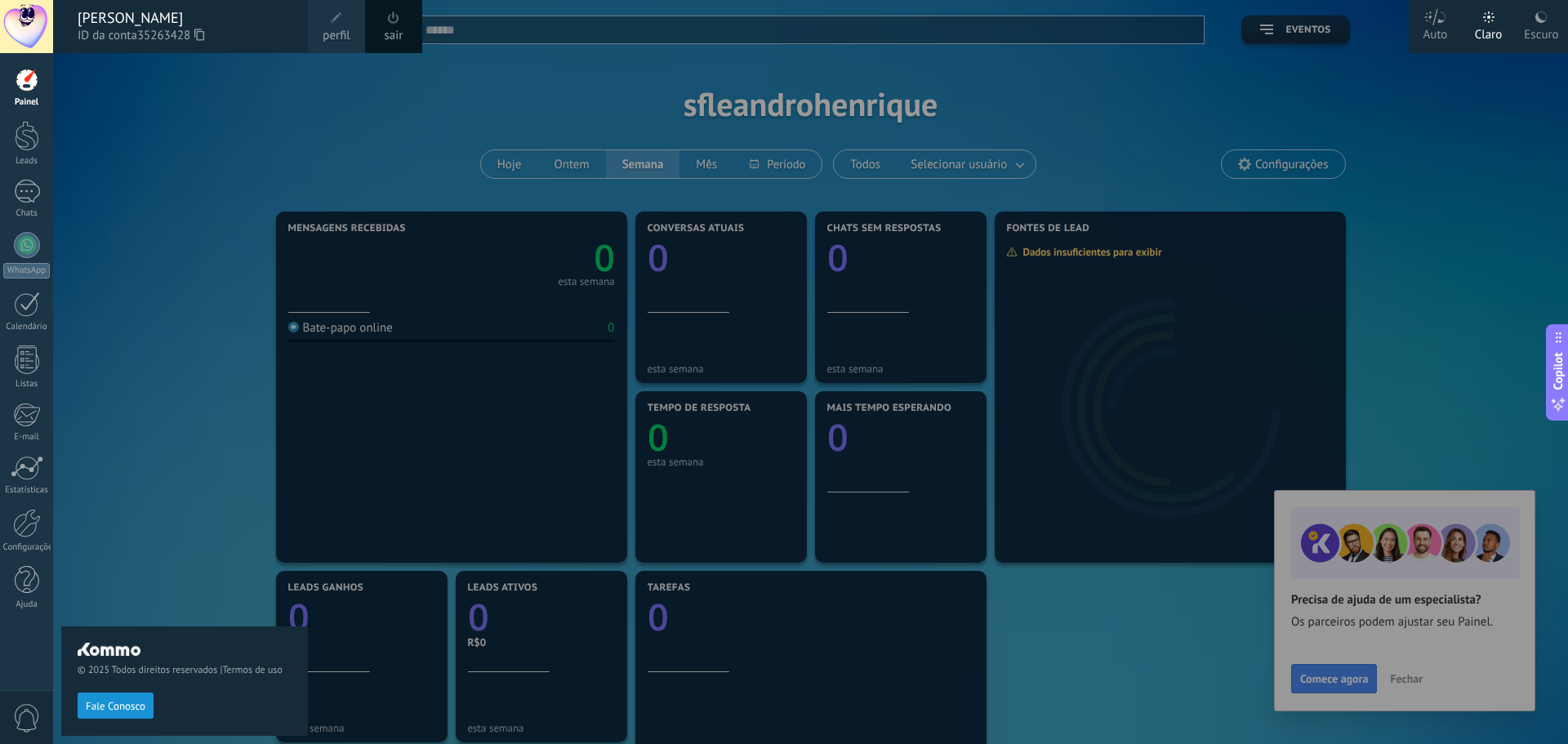
click at [344, 30] on span "perfil" at bounding box center [336, 35] width 27 height 18
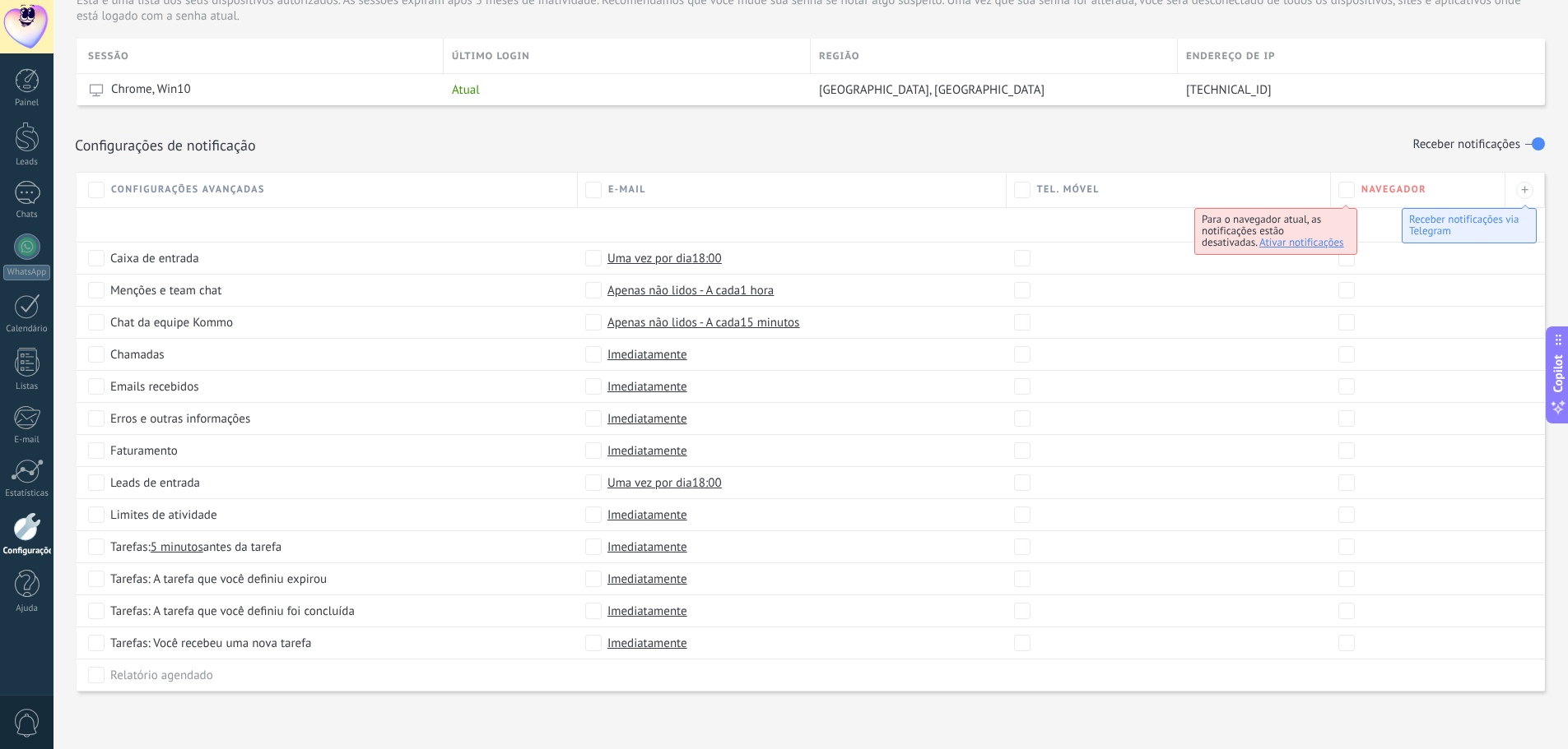
scroll to position [644, 0]
click at [22, 545] on link "Configurações" at bounding box center [27, 534] width 54 height 44
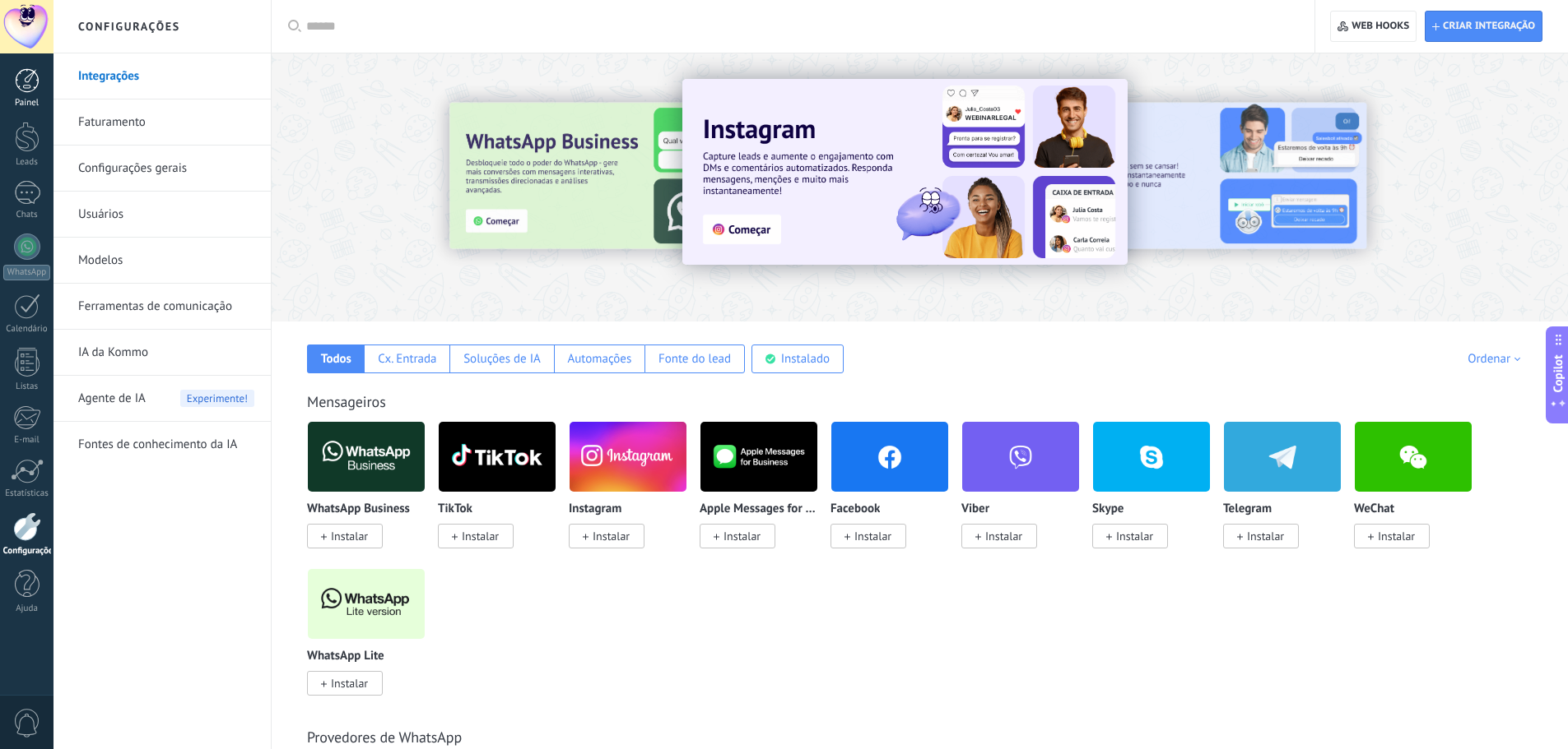
click at [17, 91] on div at bounding box center [27, 80] width 25 height 25
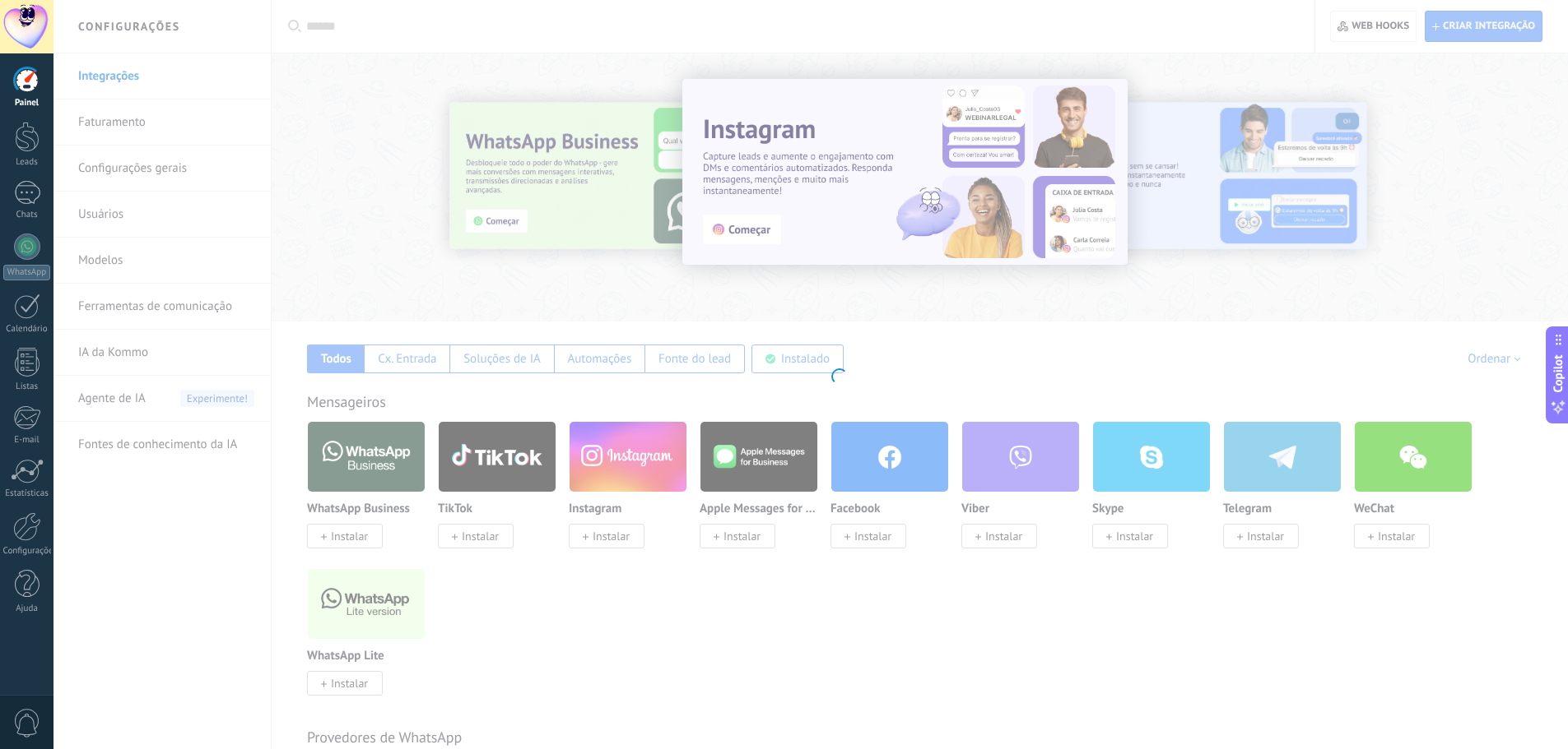
click at [31, 6] on div at bounding box center [27, 27] width 54 height 54
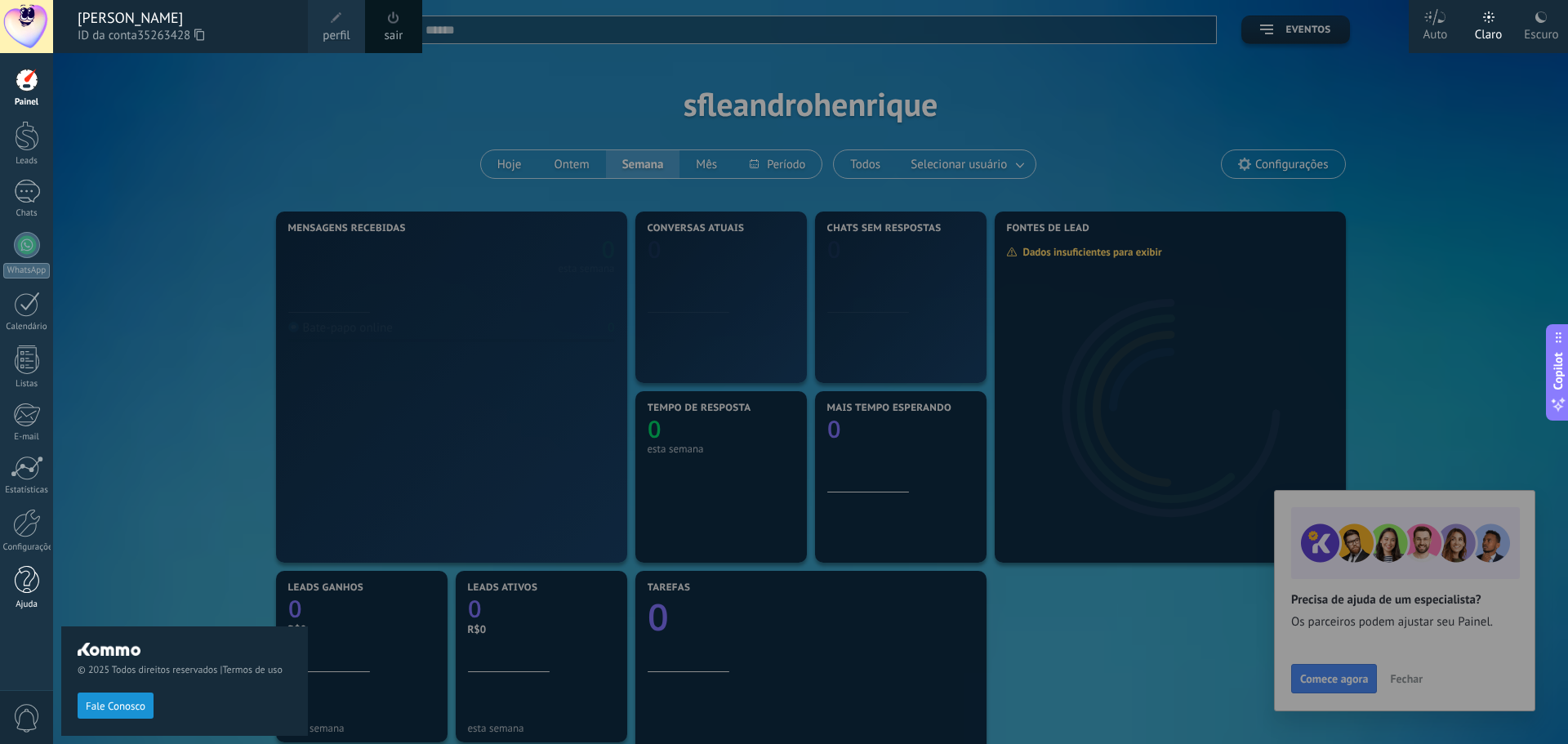
click at [33, 581] on div at bounding box center [27, 580] width 25 height 28
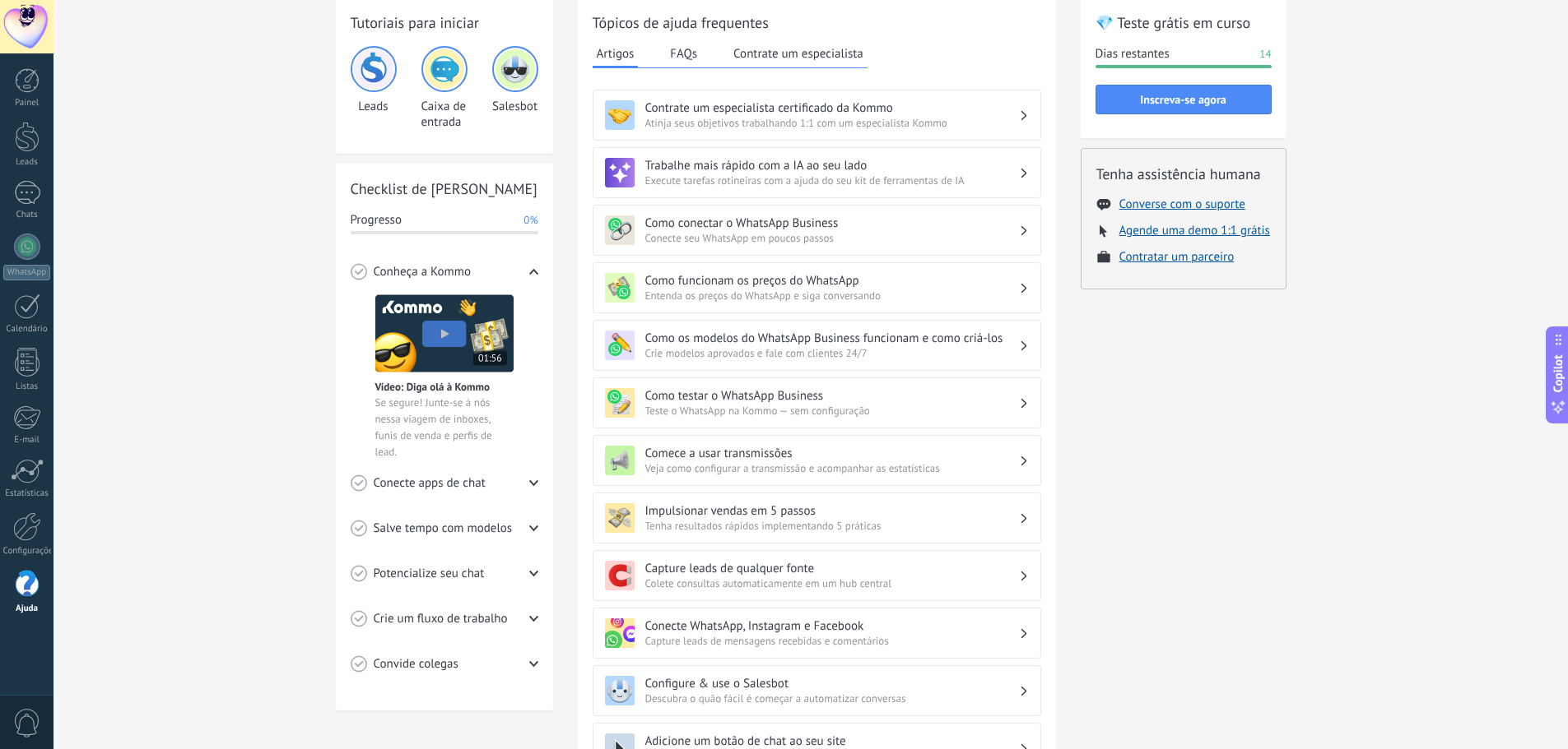
scroll to position [27, 0]
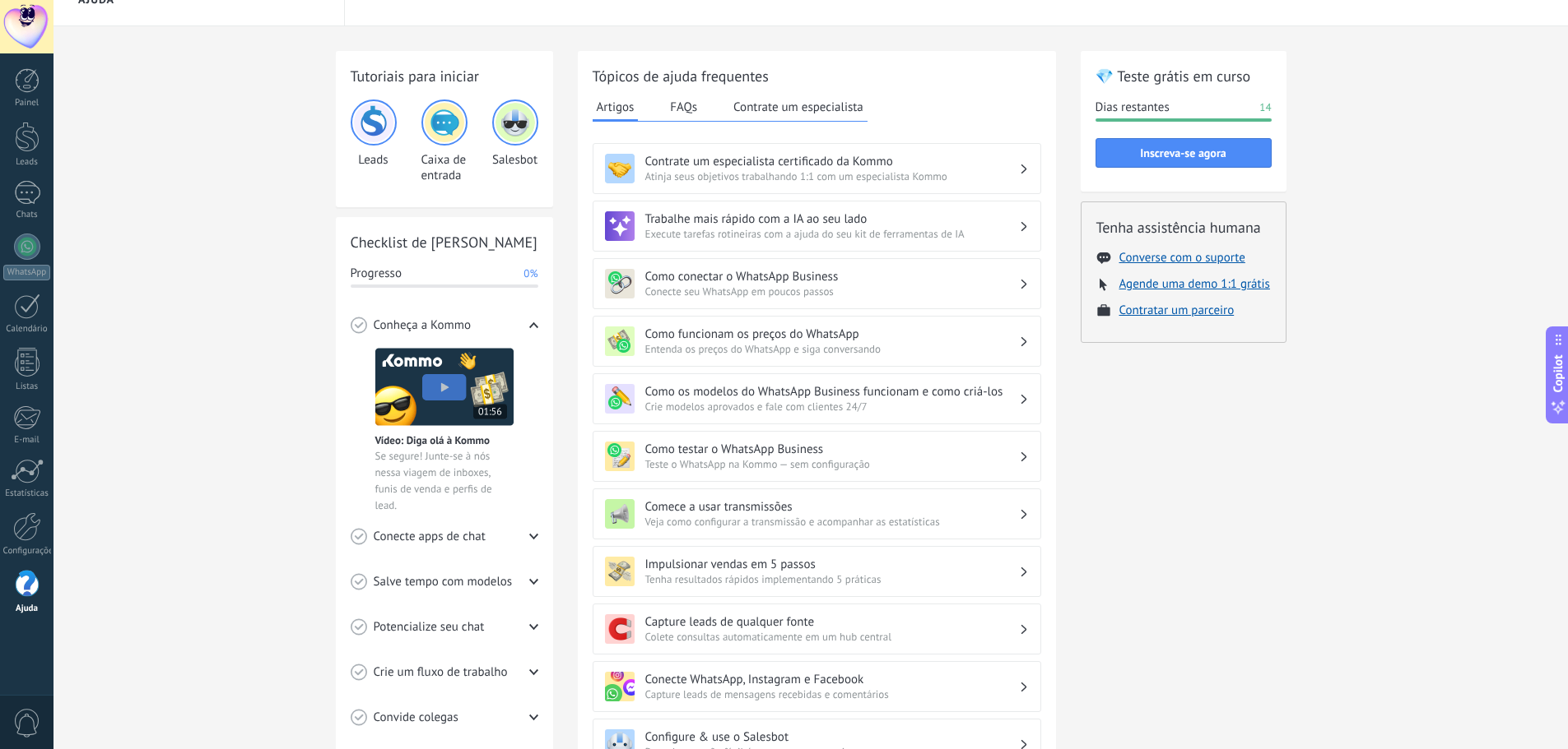
click at [445, 131] on img at bounding box center [445, 123] width 40 height 40
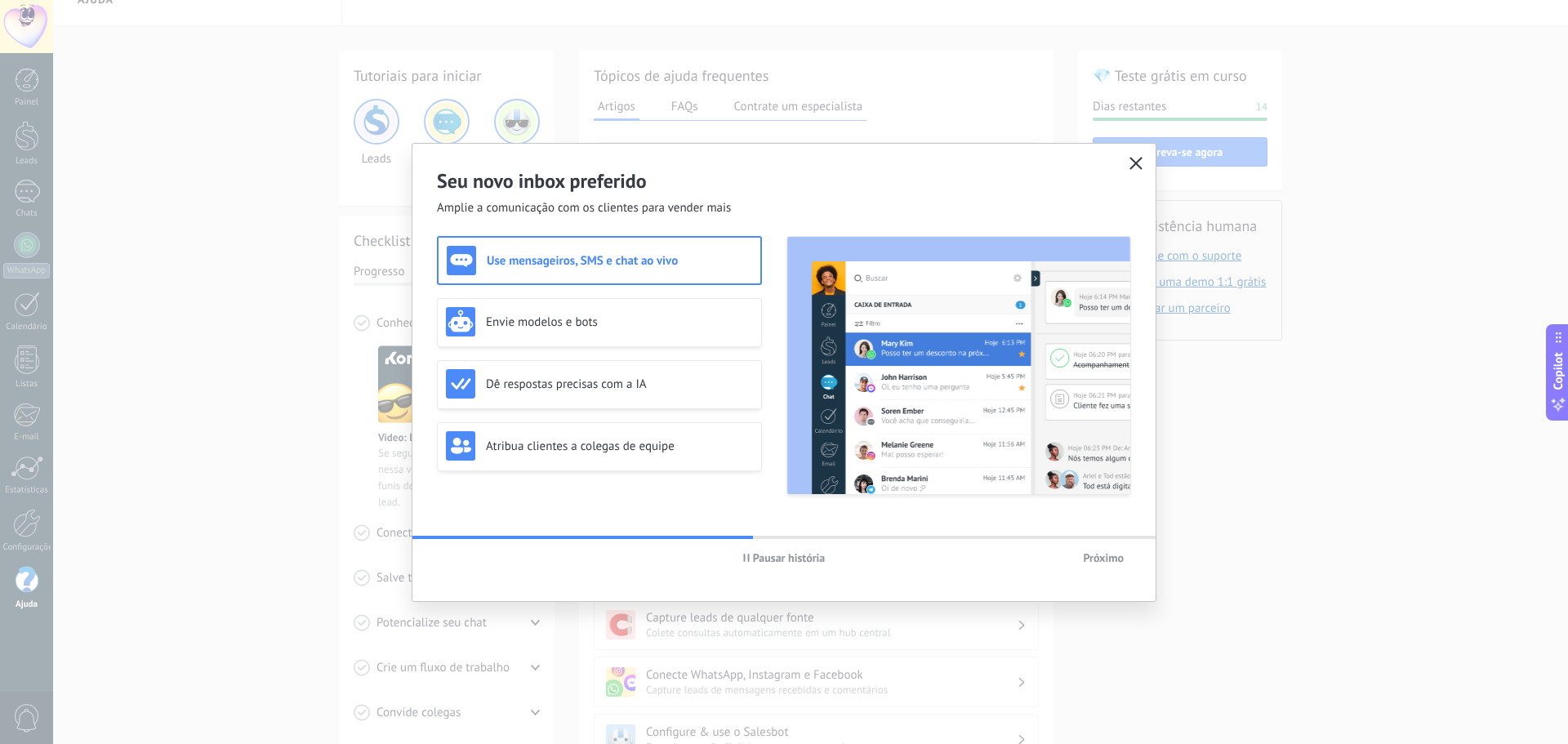
click at [1140, 160] on use "button" at bounding box center [1136, 163] width 12 height 12
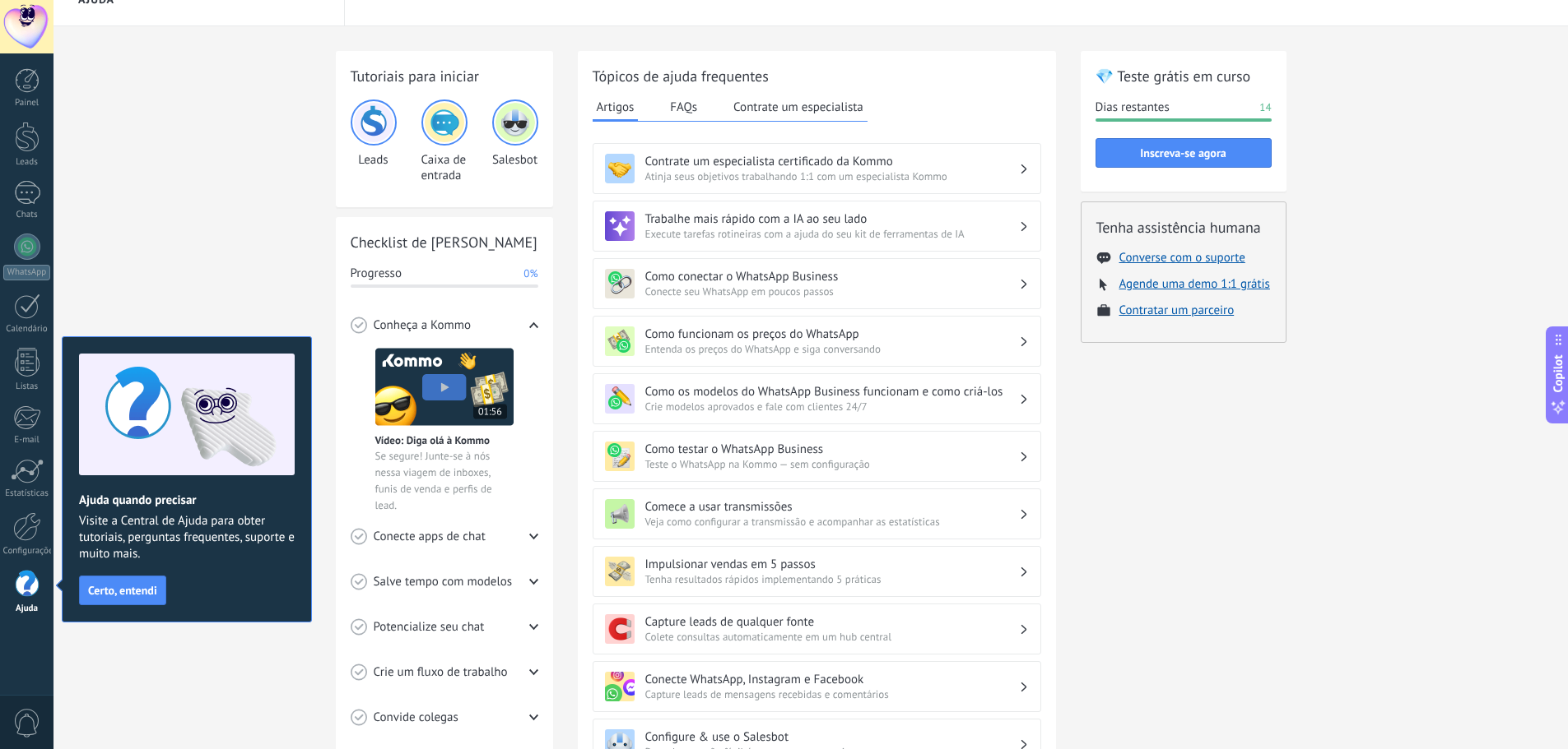
click at [704, 105] on div "Artigos FAQs Contrate um especialista" at bounding box center [730, 108] width 275 height 27
click at [679, 104] on button "FAQs" at bounding box center [683, 107] width 35 height 25
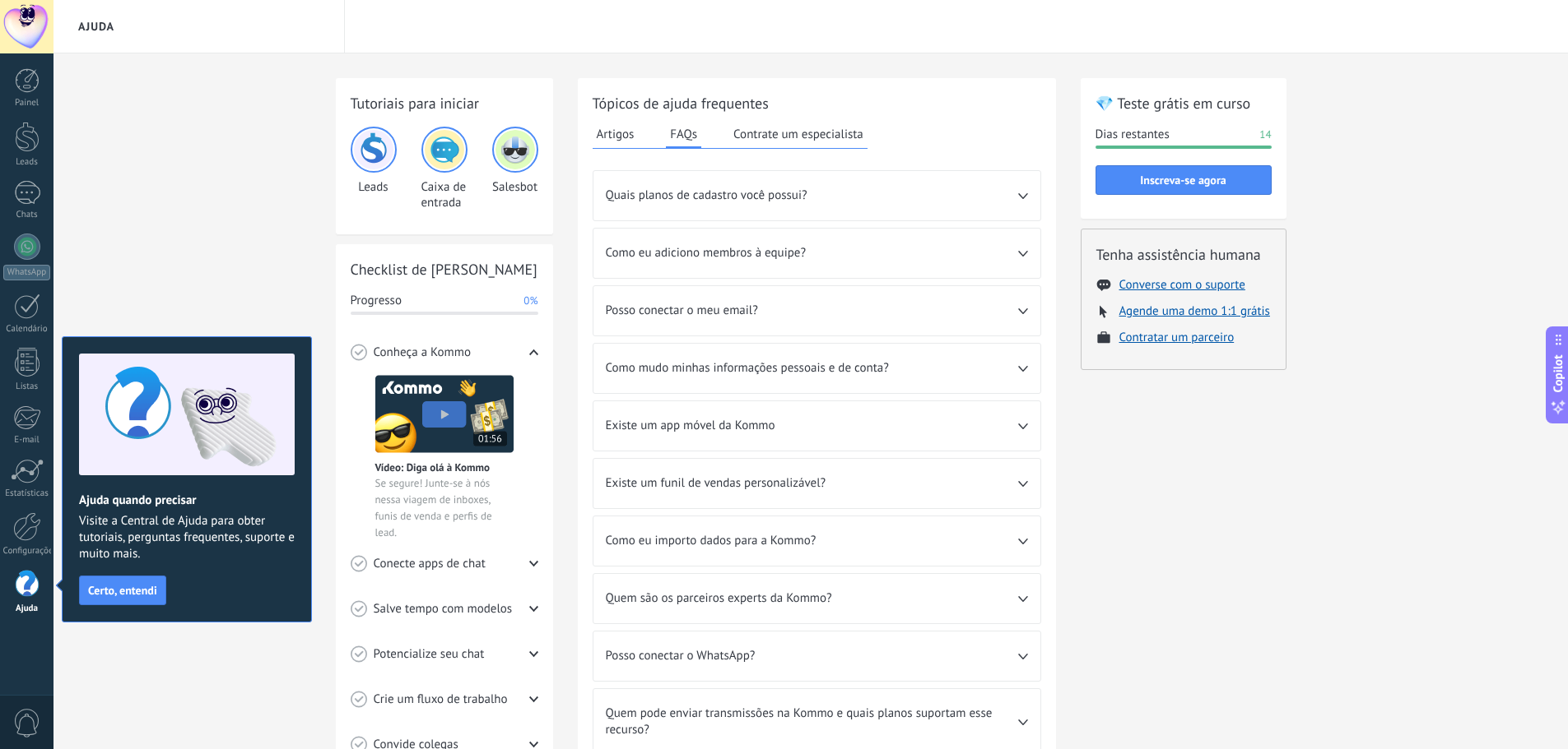
click at [850, 141] on button "Contrate um especialista" at bounding box center [799, 134] width 138 height 25
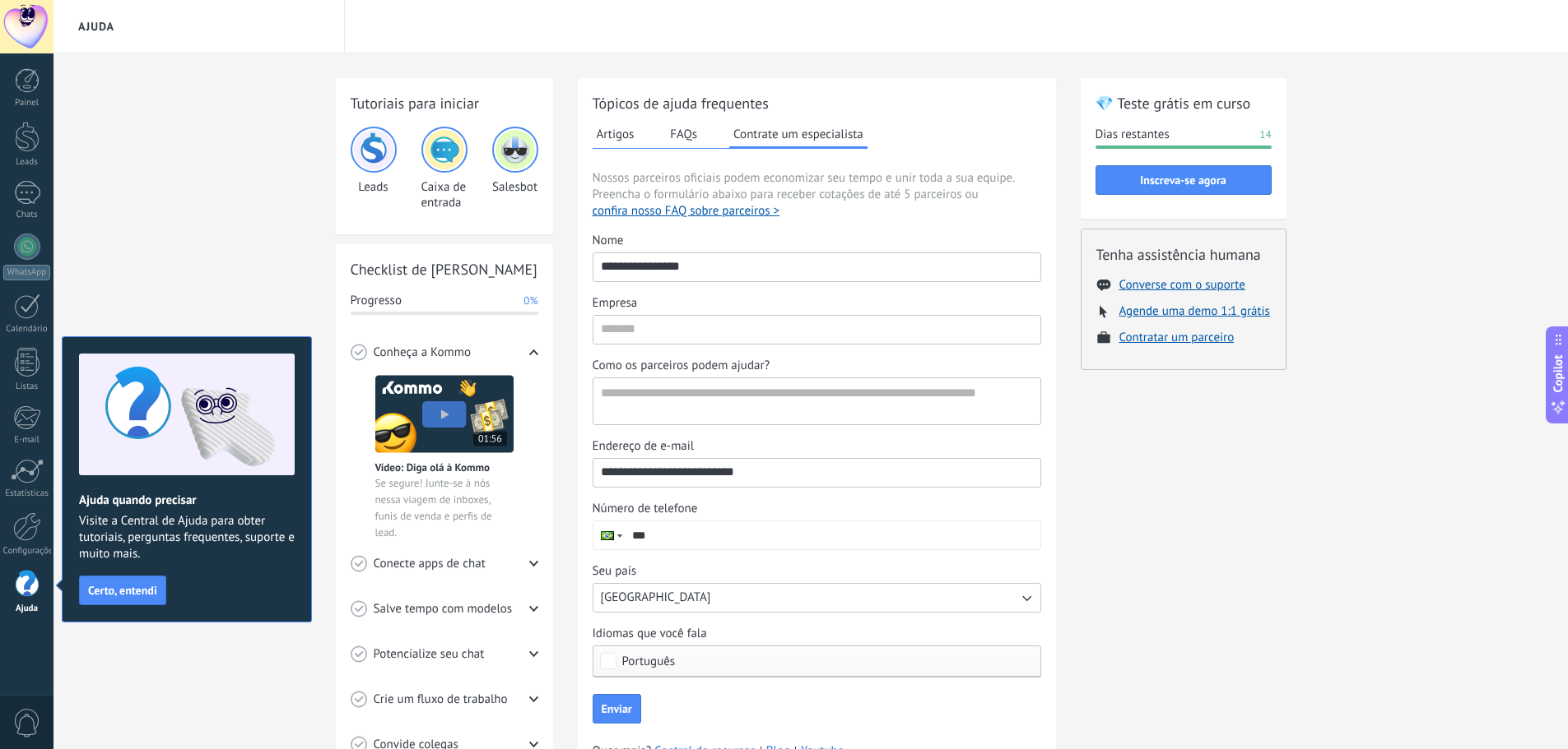
click at [612, 130] on button "Artigos" at bounding box center [615, 134] width 46 height 25
